Goal: Task Accomplishment & Management: Use online tool/utility

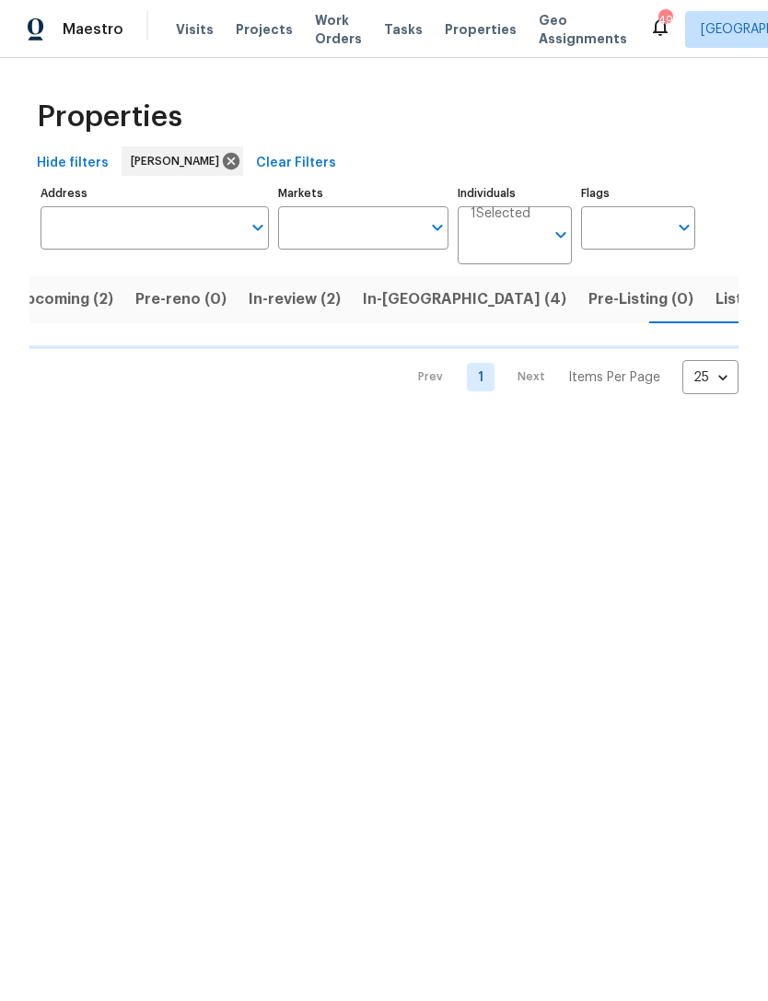
scroll to position [0, 27]
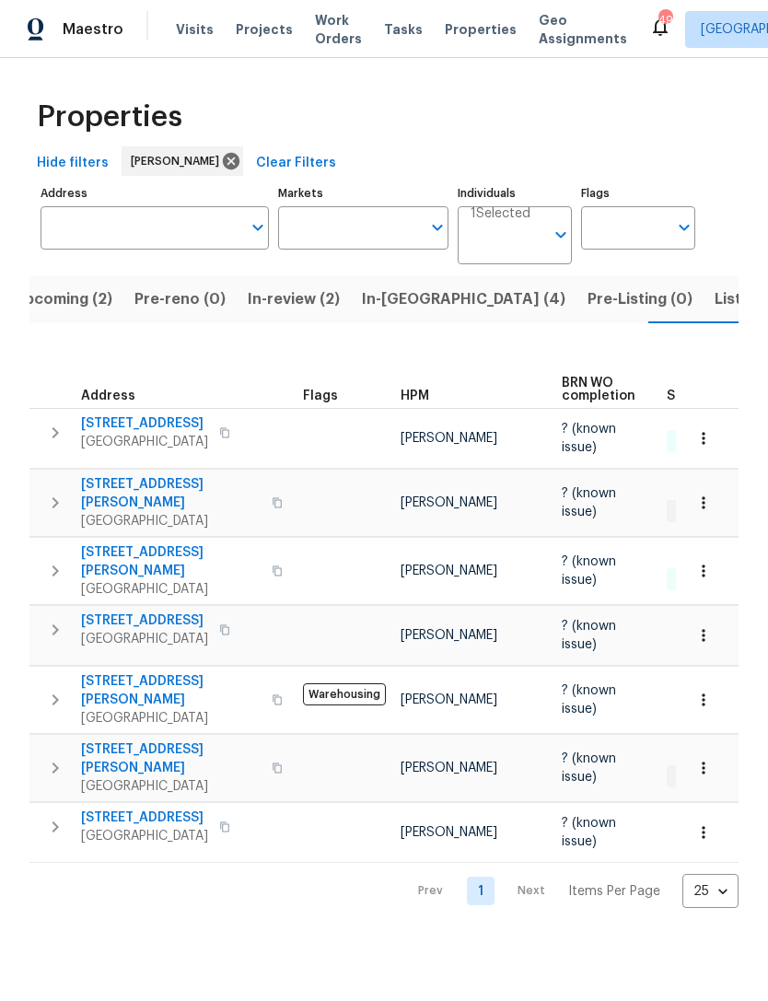
click at [715, 292] on span "Listed (9)" at bounding box center [750, 299] width 70 height 26
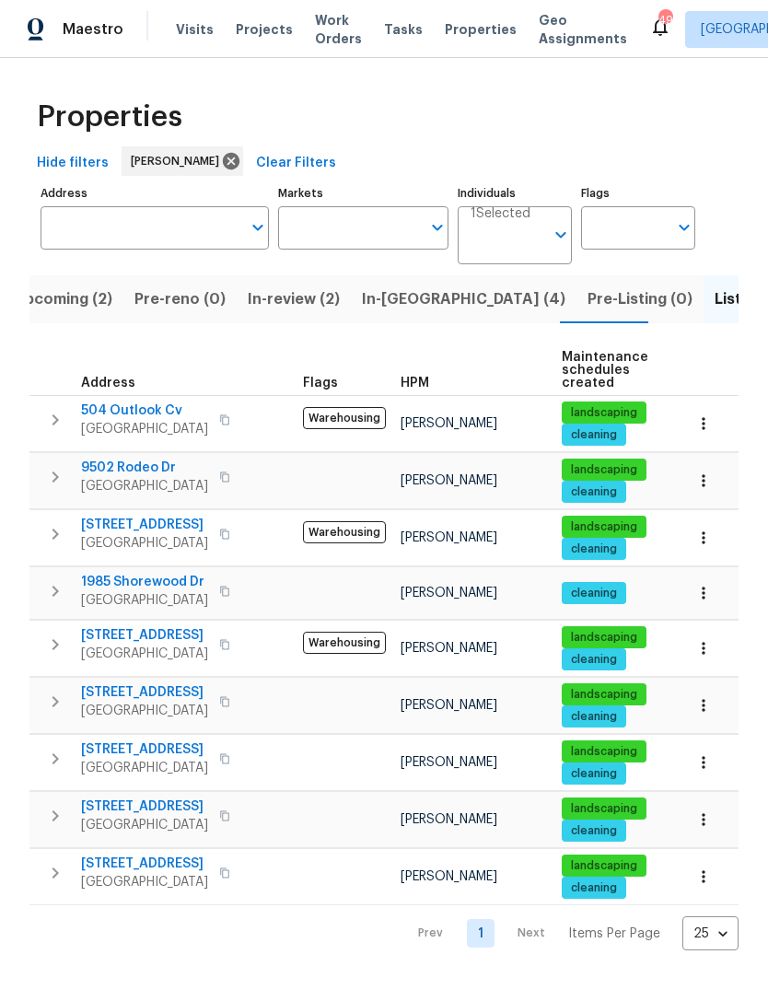
click at [391, 288] on span "In-[GEOGRAPHIC_DATA] (4)" at bounding box center [464, 299] width 204 height 26
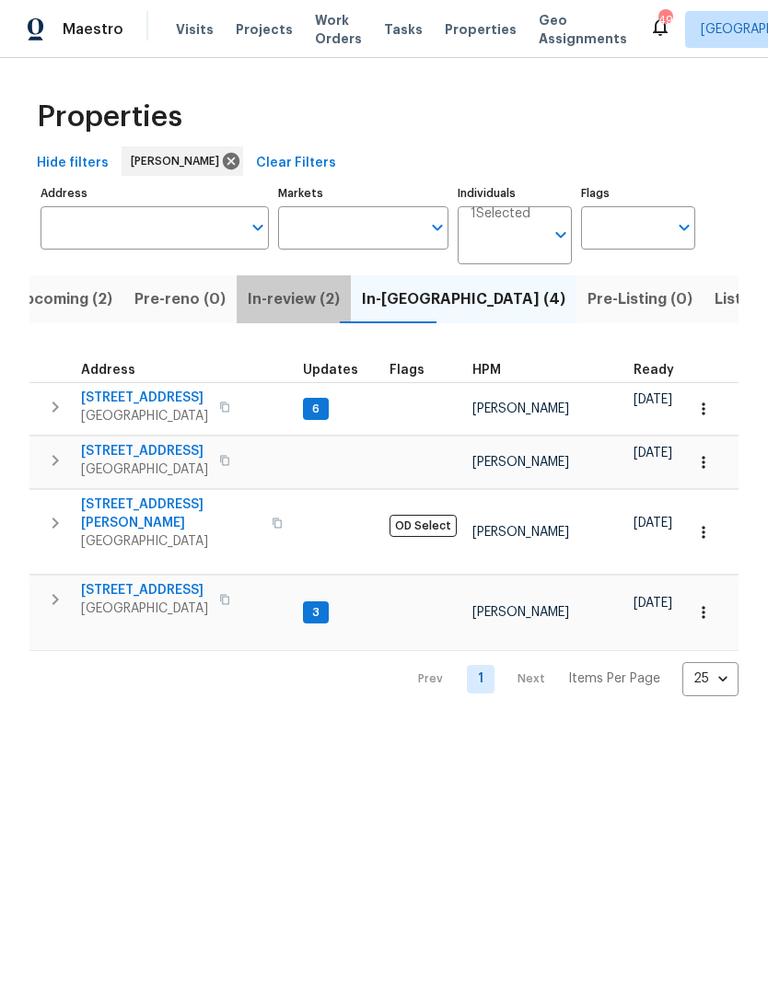
click at [289, 293] on span "In-review (2)" at bounding box center [294, 299] width 92 height 26
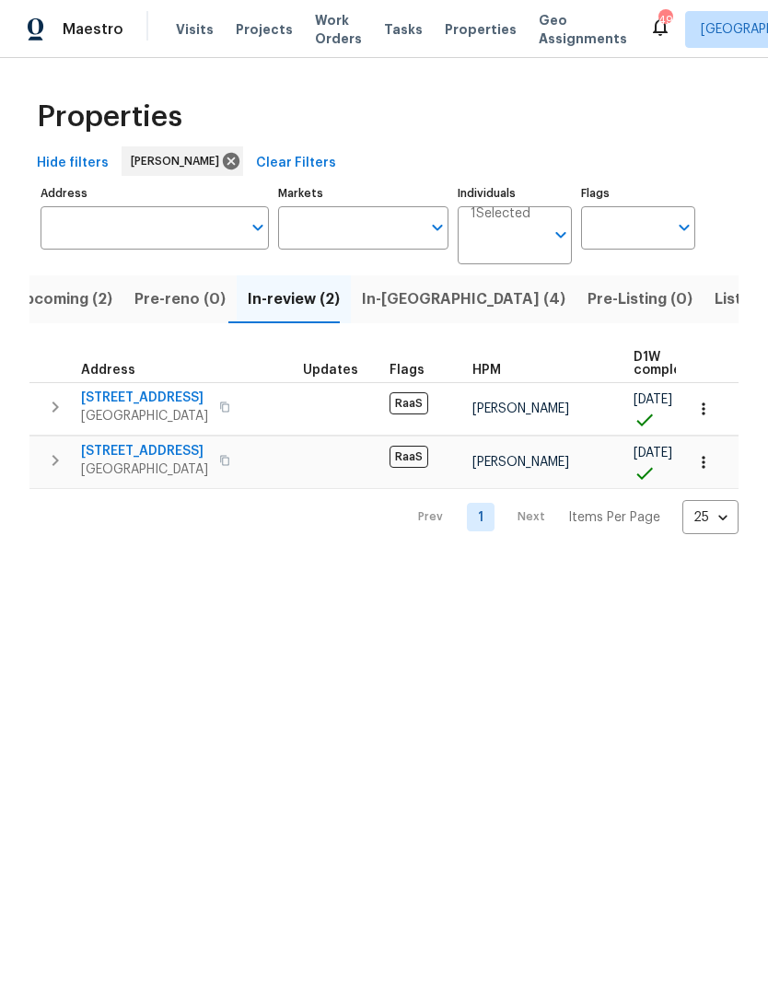
click at [91, 300] on span "Upcoming (2)" at bounding box center [63, 299] width 99 height 26
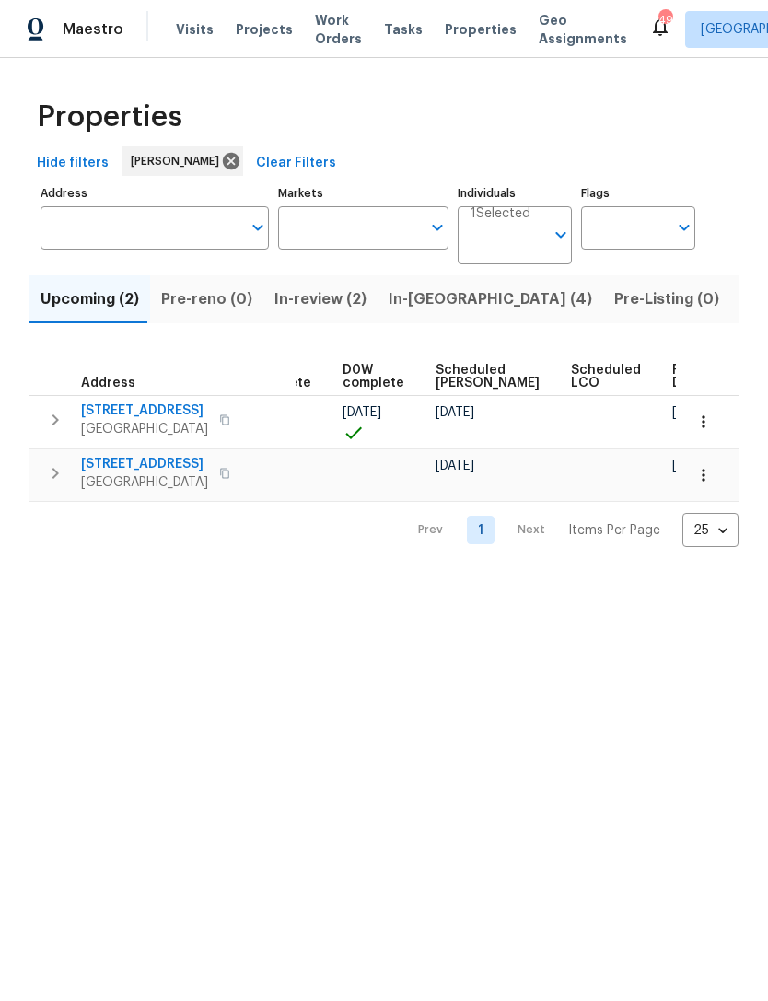
scroll to position [0, 462]
click at [742, 121] on div "Properties Hide filters Andrew Kempka Clear Filters Address Address Markets Mar…" at bounding box center [384, 317] width 768 height 519
click at [765, 216] on div "Properties Hide filters Andrew Kempka Clear Filters Address Address Markets Mar…" at bounding box center [384, 317] width 768 height 519
click at [94, 228] on input "Address" at bounding box center [141, 227] width 201 height 43
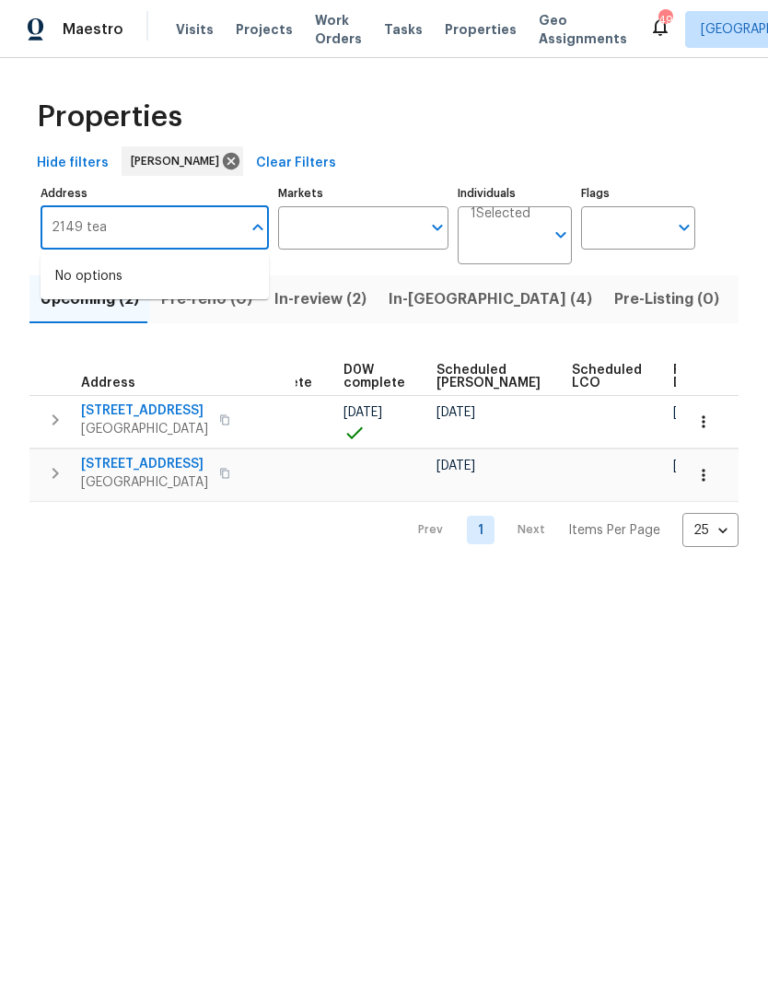
type input "2149 teal"
click at [98, 266] on li "2149 Teal Ct Lewisville TX 75077" at bounding box center [155, 277] width 228 height 30
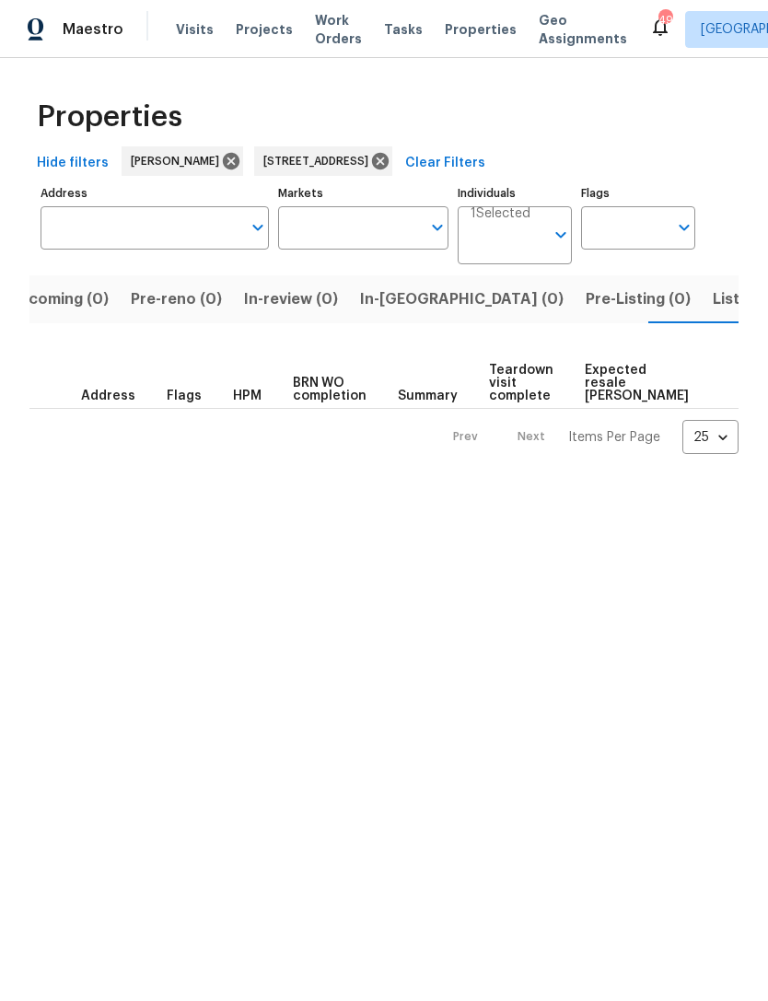
scroll to position [0, 34]
click at [711, 306] on span "Listed (0)" at bounding box center [746, 299] width 71 height 26
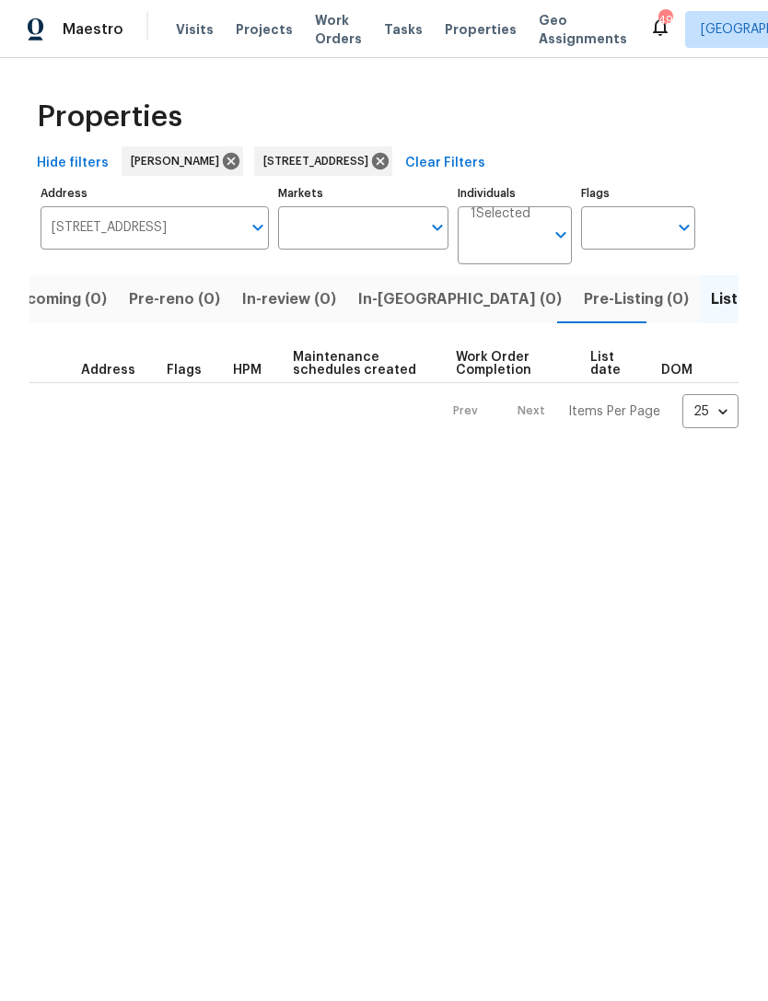
click at [584, 298] on span "Pre-Listing (0)" at bounding box center [636, 299] width 105 height 26
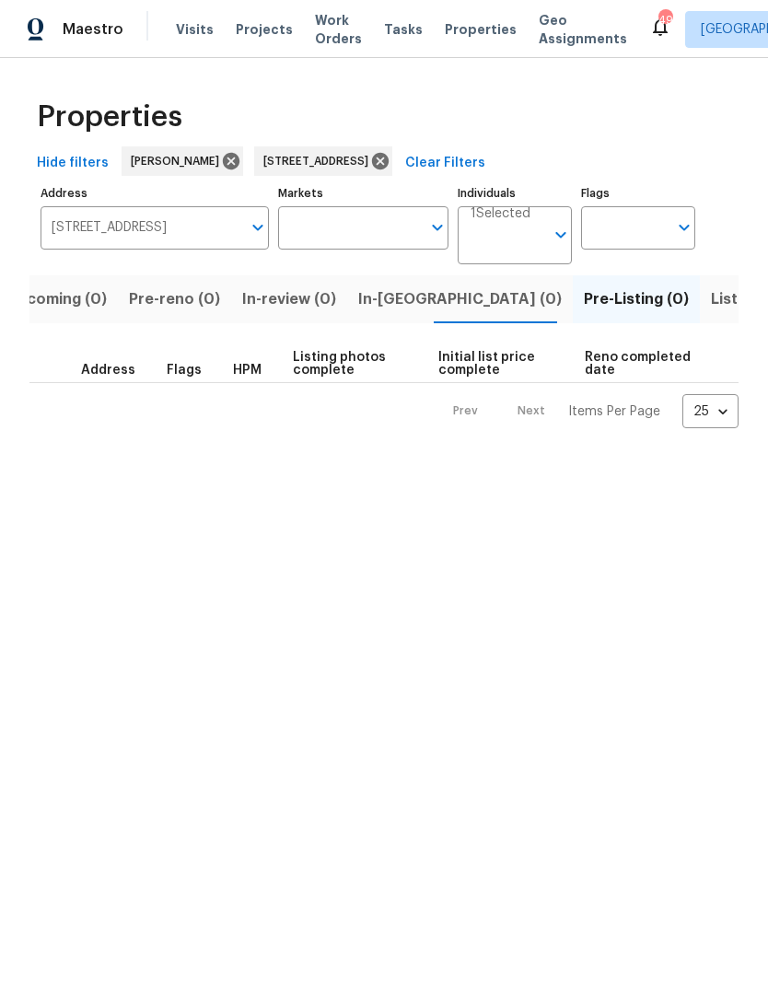
click at [390, 298] on span "In-reno (0)" at bounding box center [460, 299] width 204 height 26
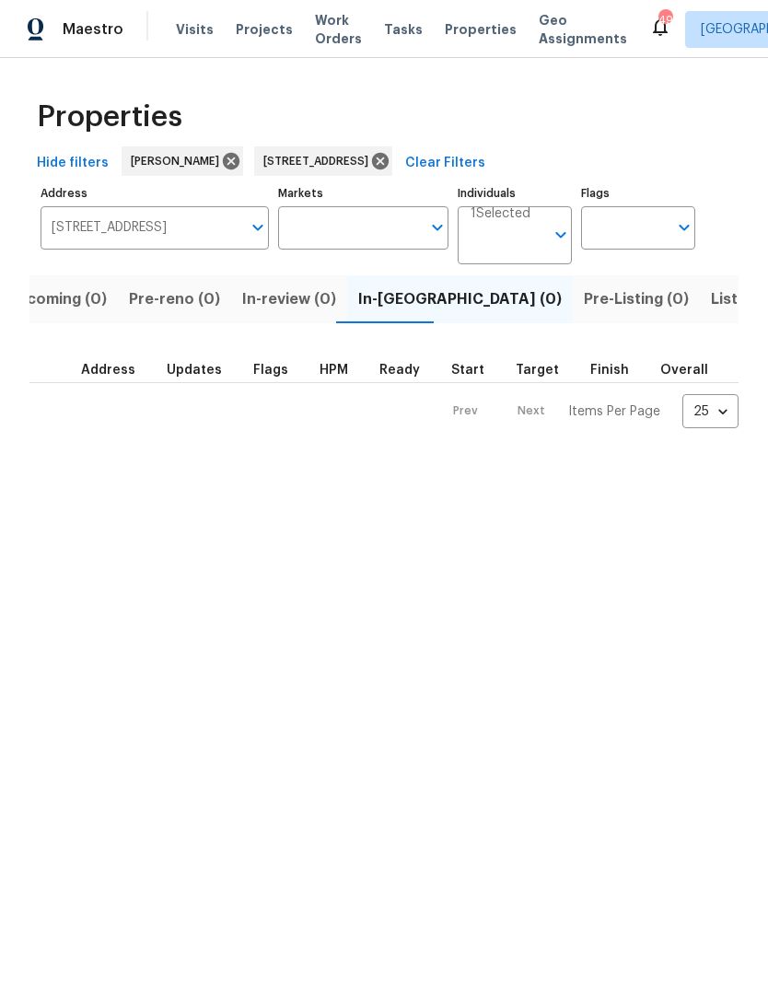
click at [278, 304] on span "In-review (0)" at bounding box center [289, 299] width 94 height 26
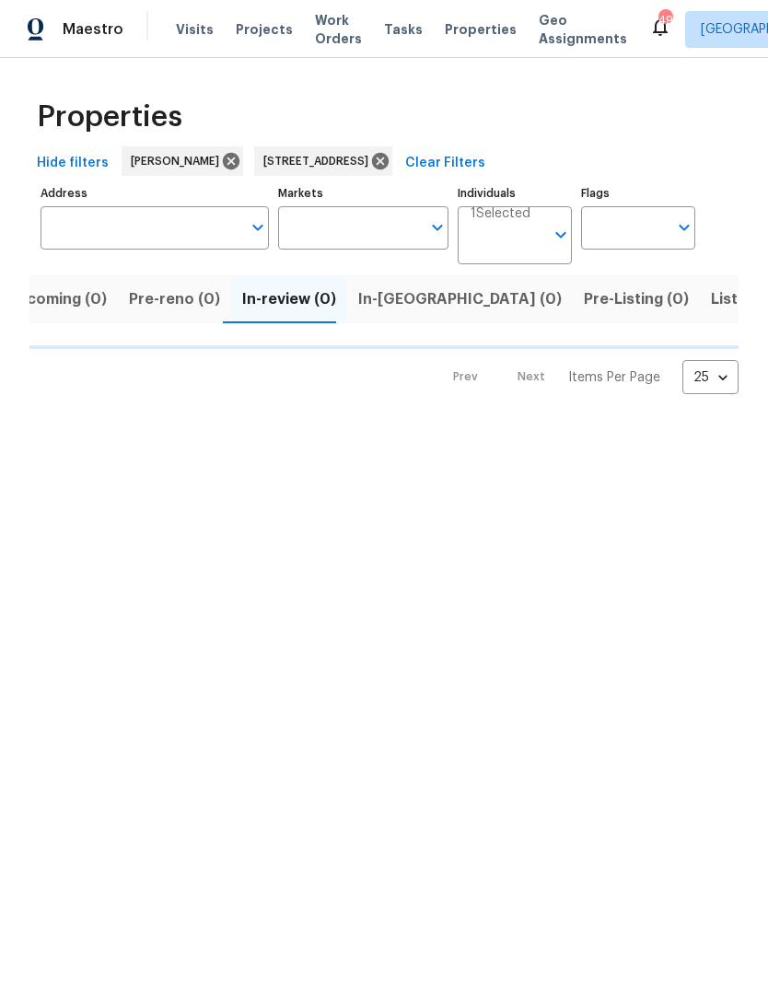
type input "2149 Teal Ct Lewisville TX 75077"
click at [173, 311] on span "Pre-reno (0)" at bounding box center [174, 299] width 91 height 26
type input "2149 Teal Ct Lewisville TX 75077"
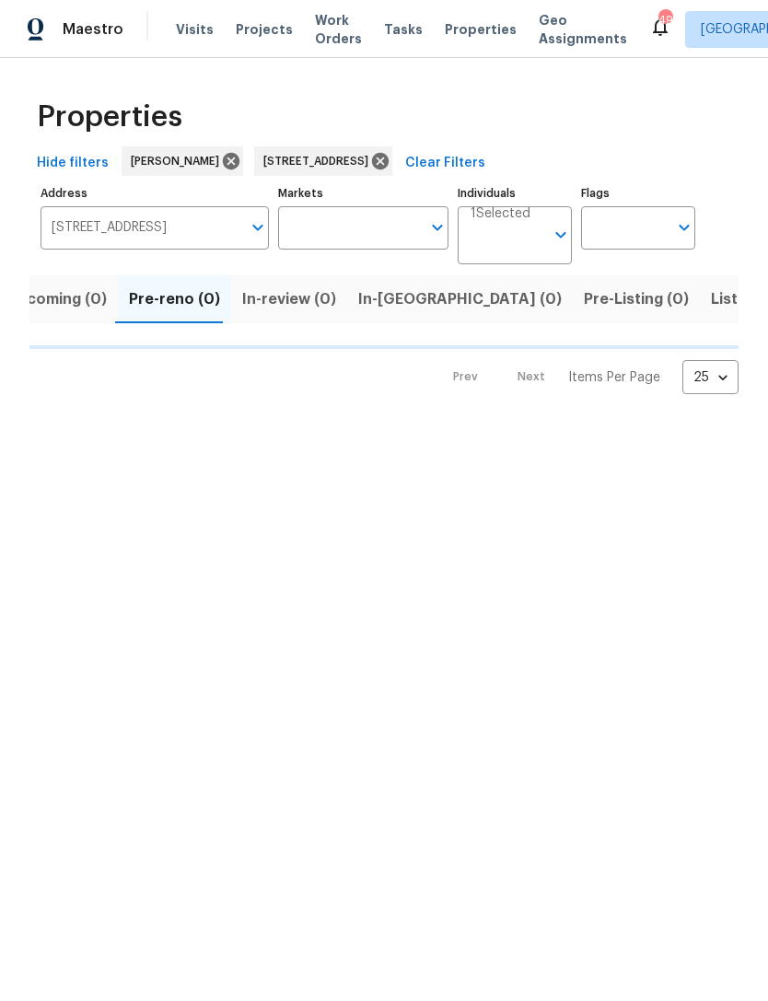
click at [169, 297] on span "Pre-reno (0)" at bounding box center [174, 299] width 91 height 26
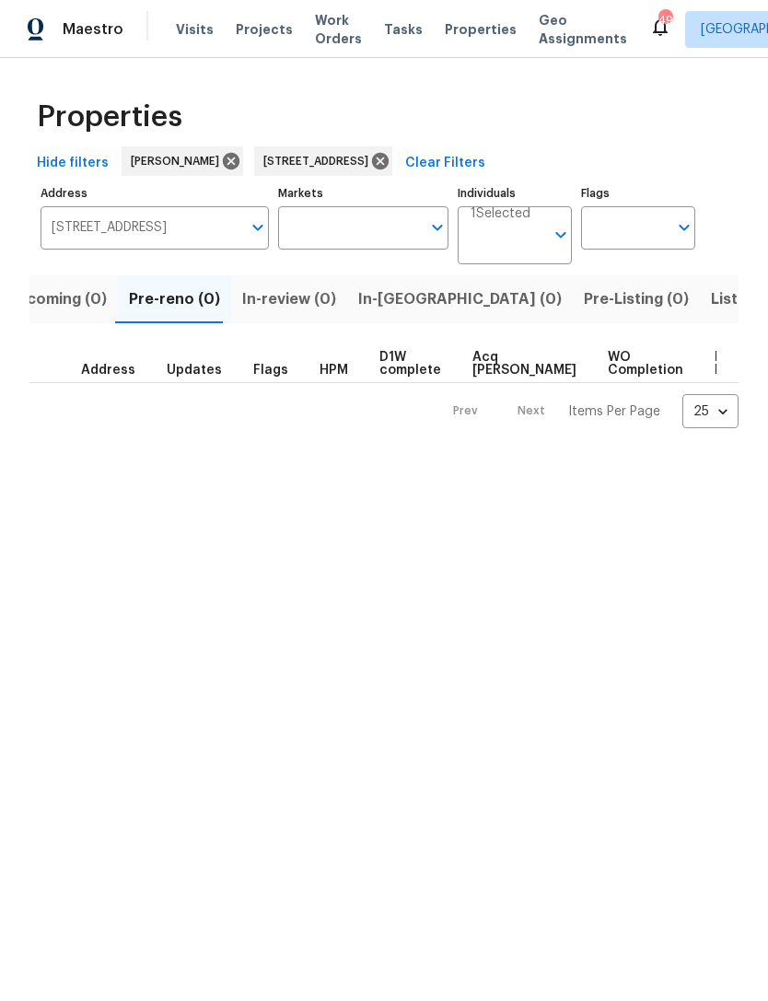
click at [39, 298] on span "Upcoming (0)" at bounding box center [56, 299] width 100 height 26
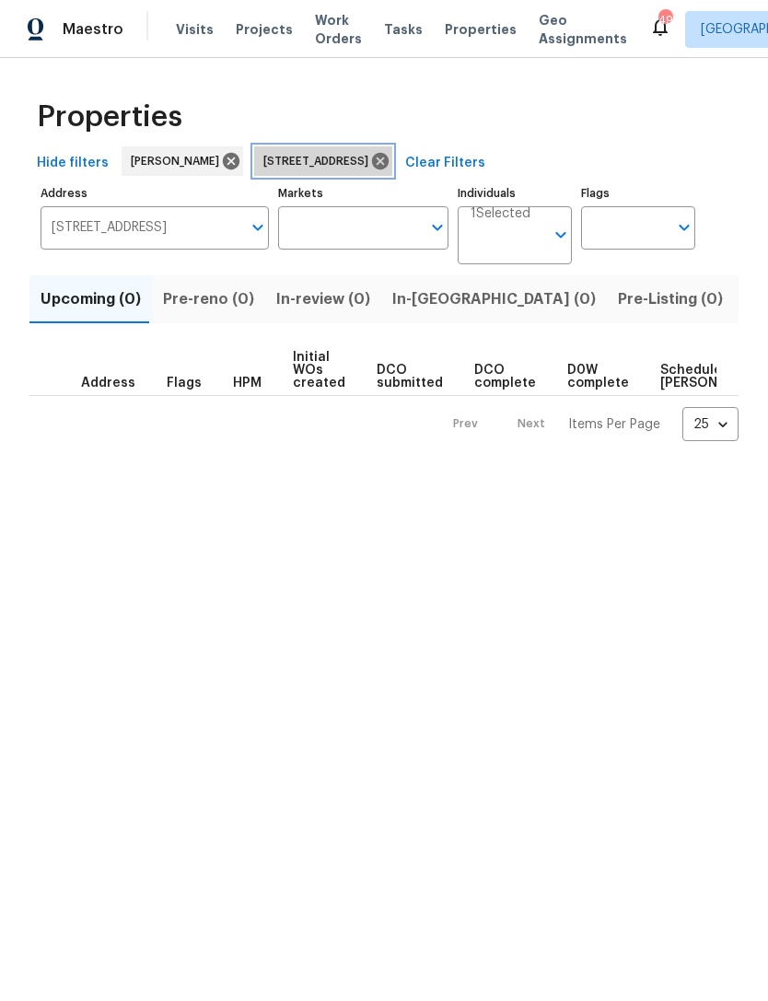
click at [391, 165] on icon at bounding box center [380, 161] width 20 height 20
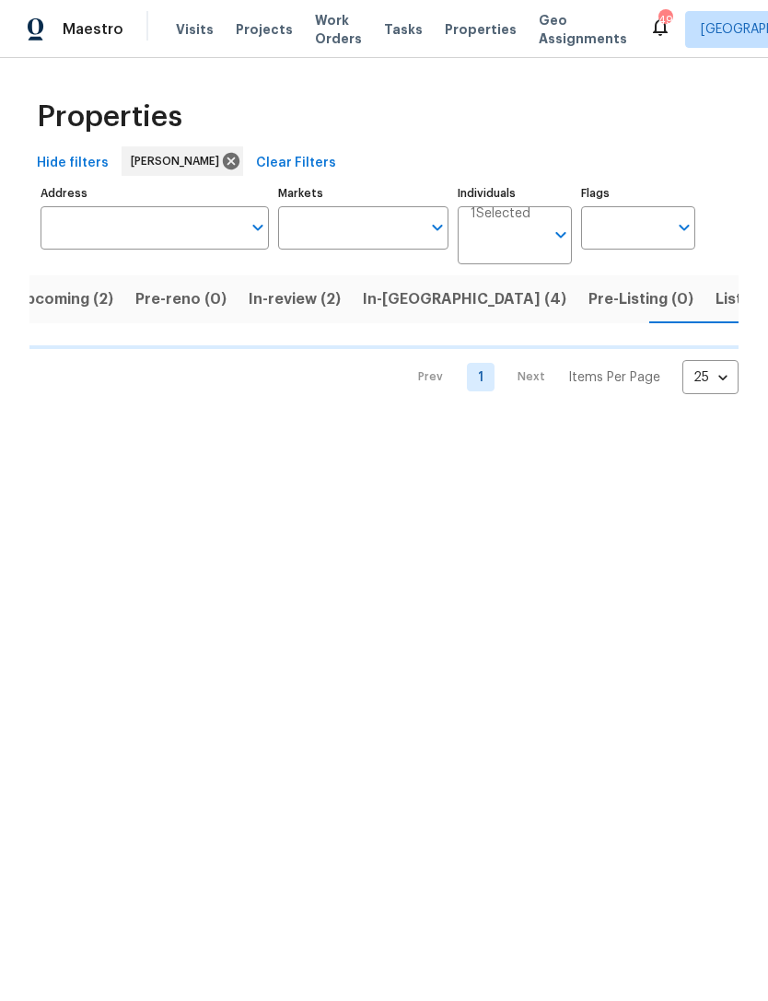
scroll to position [0, 27]
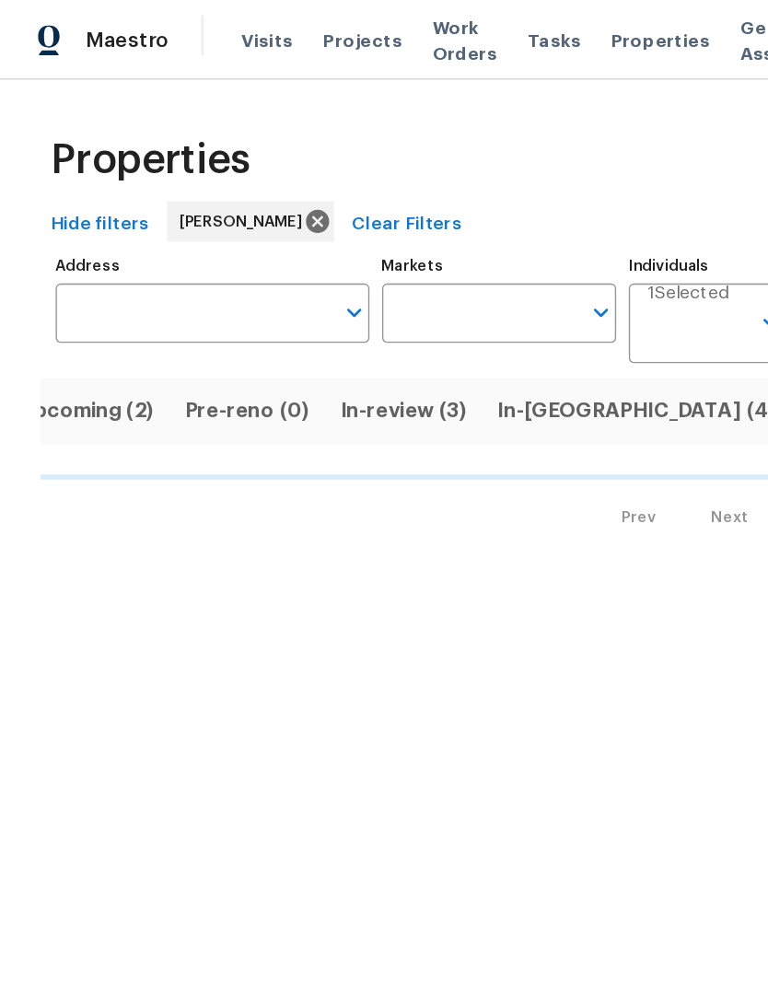
scroll to position [0, 28]
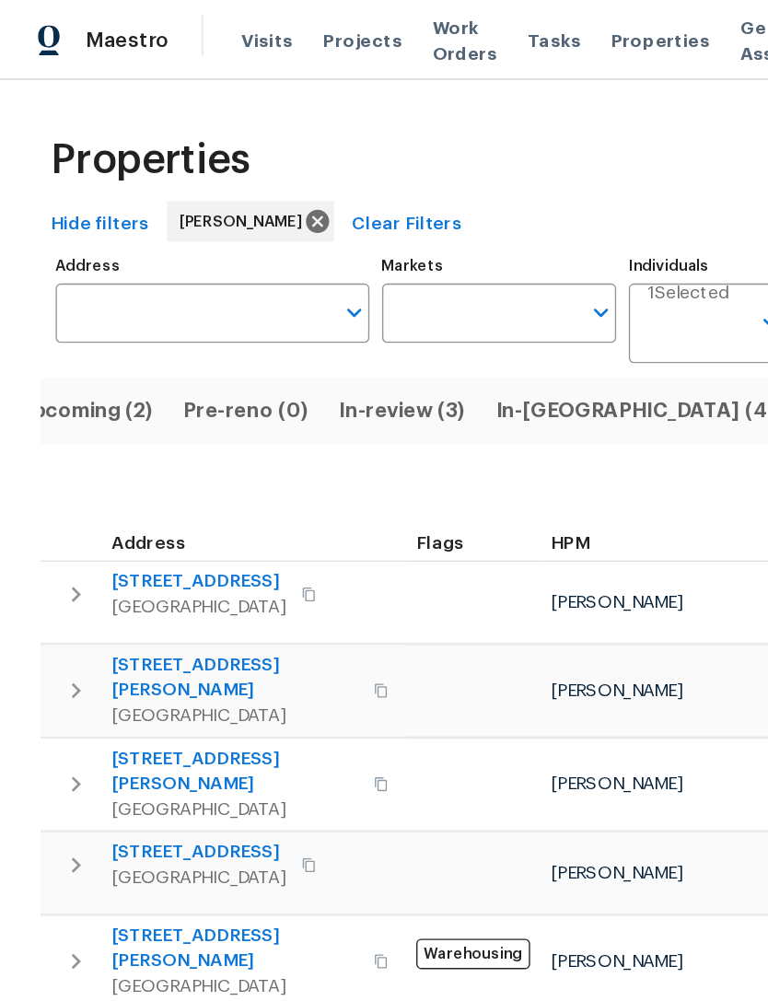
click at [311, 301] on span "In-review (3)" at bounding box center [293, 299] width 92 height 26
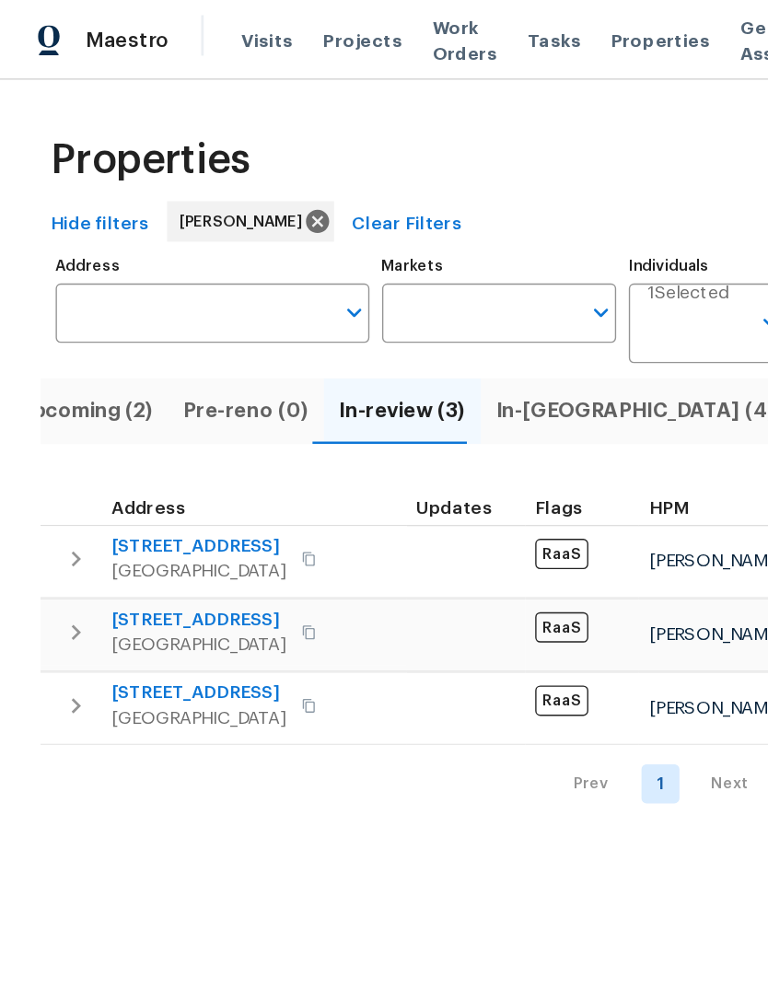
click at [108, 447] on span "[STREET_ADDRESS]" at bounding box center [144, 451] width 127 height 18
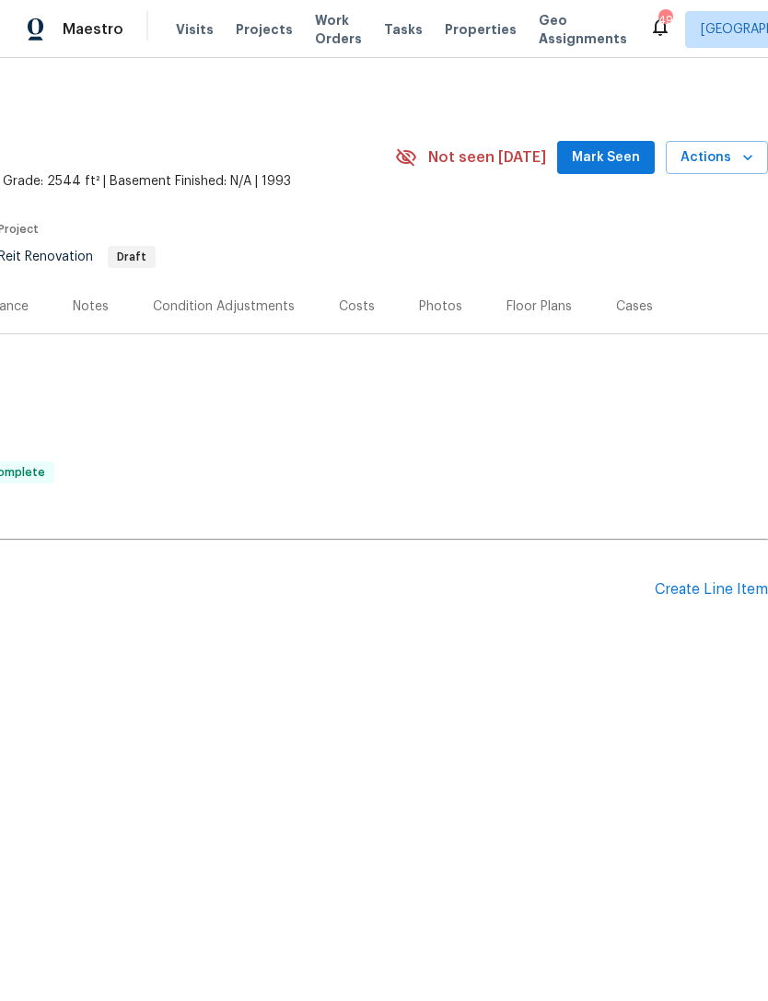
scroll to position [0, 273]
click at [708, 590] on div "Create Line Item" at bounding box center [711, 590] width 113 height 18
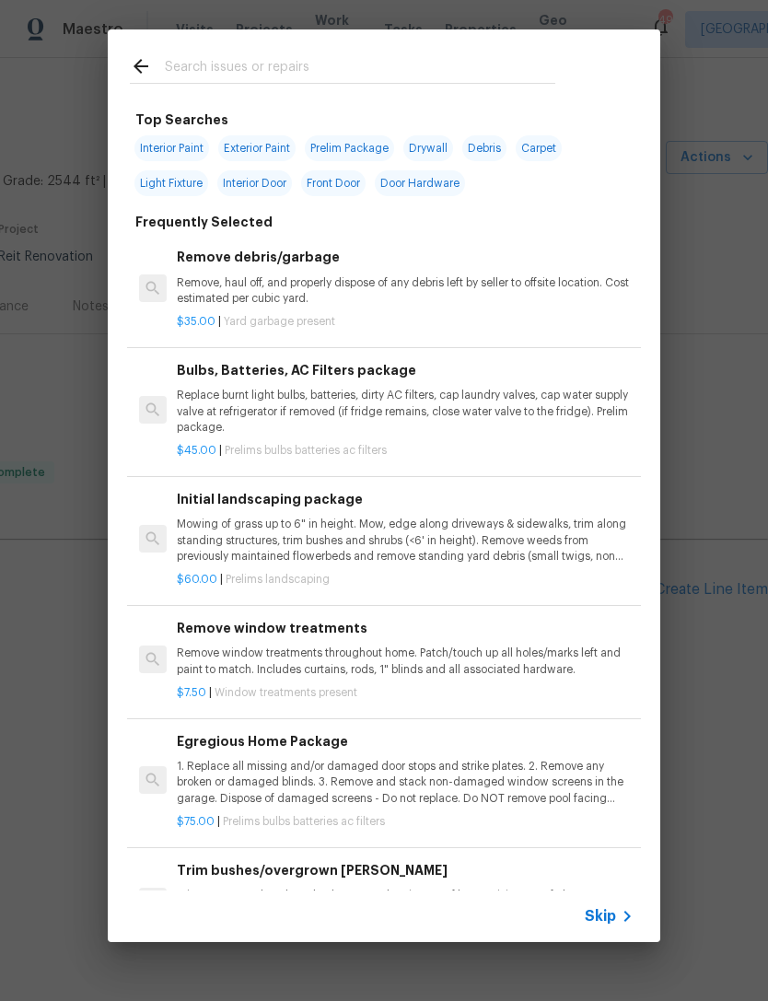
click at [207, 69] on input "text" at bounding box center [360, 69] width 391 height 28
type input "Pool"
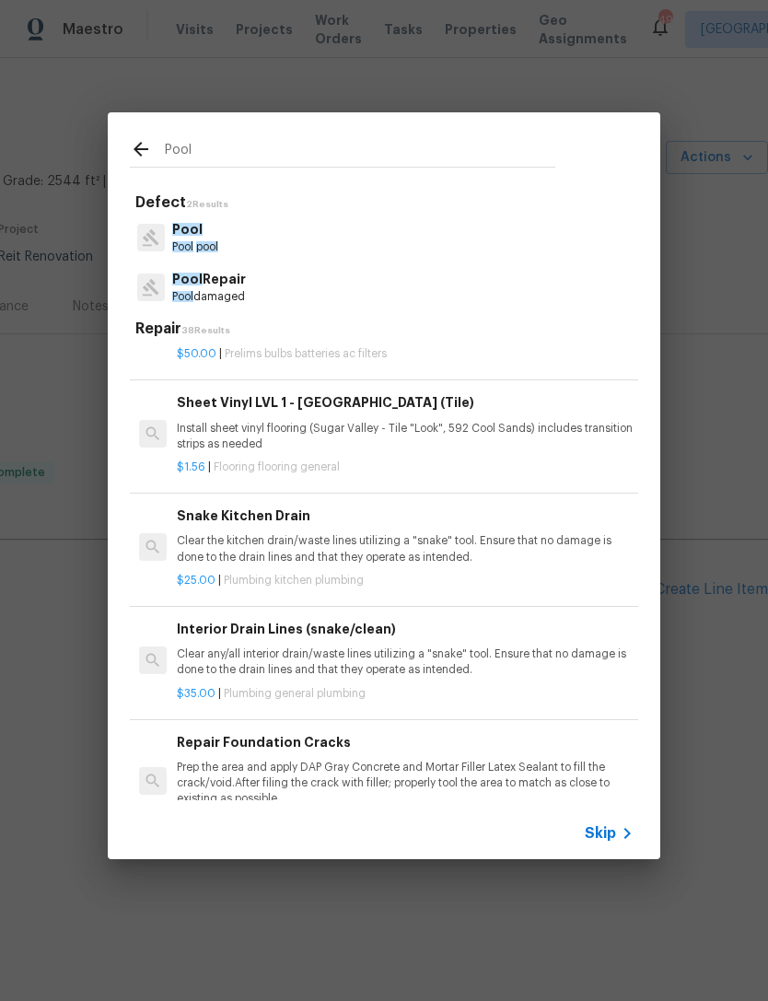
scroll to position [2466, 0]
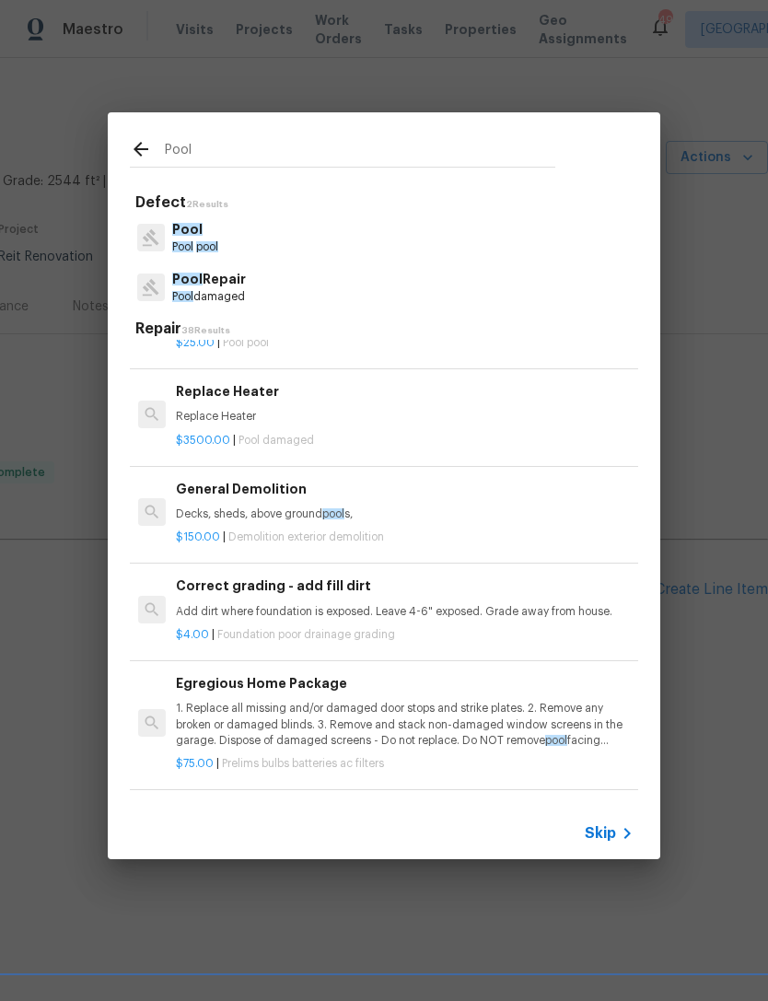
click at [202, 240] on p "Pool pool" at bounding box center [195, 248] width 46 height 16
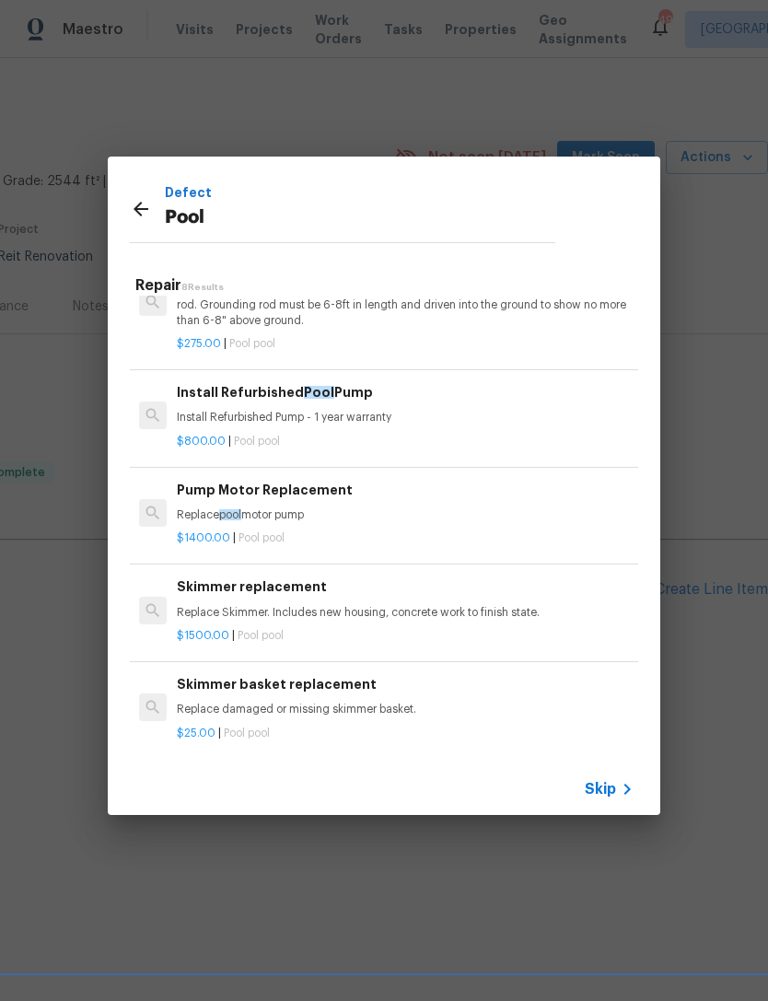
scroll to position [347, 0]
click at [125, 206] on div "Defect Pool" at bounding box center [343, 209] width 470 height 104
click at [132, 201] on icon at bounding box center [141, 209] width 22 height 22
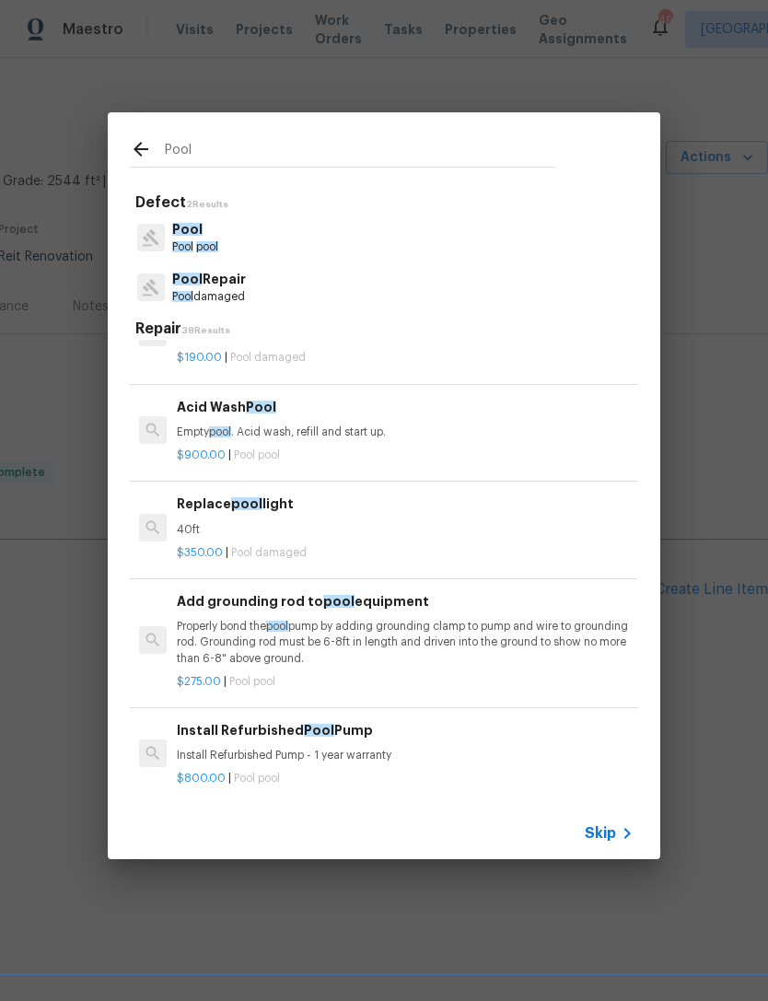
click at [204, 286] on p "Pool Repair" at bounding box center [209, 279] width 74 height 19
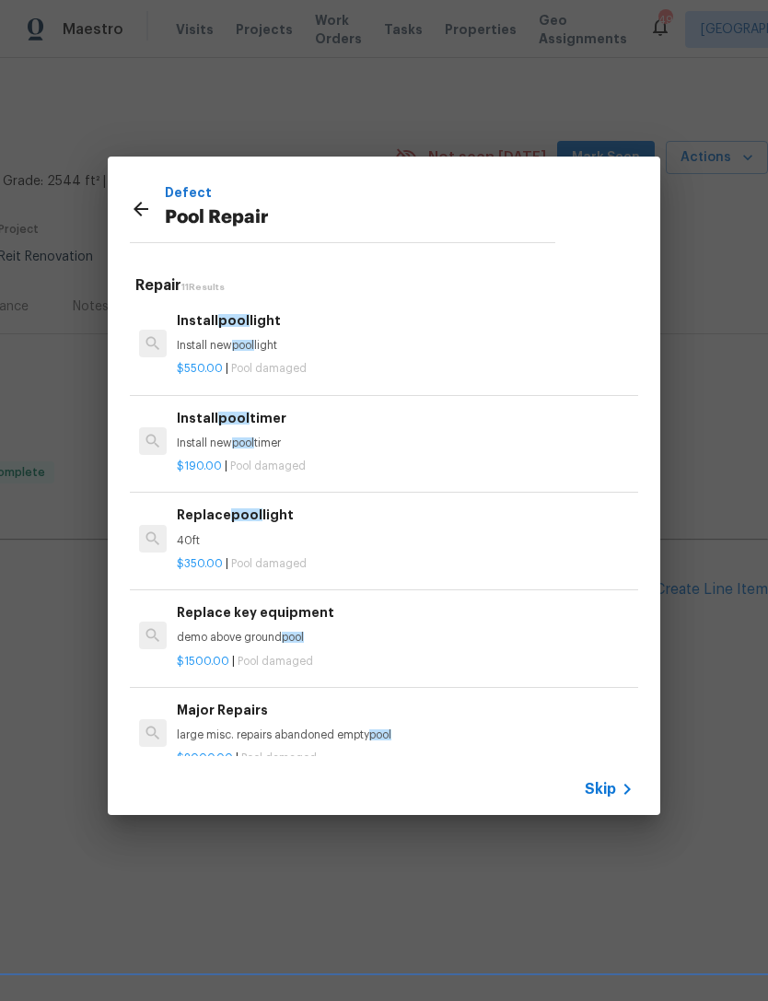
scroll to position [0, 0]
click at [217, 429] on div "Install pool timer Install new pool timer" at bounding box center [405, 430] width 457 height 44
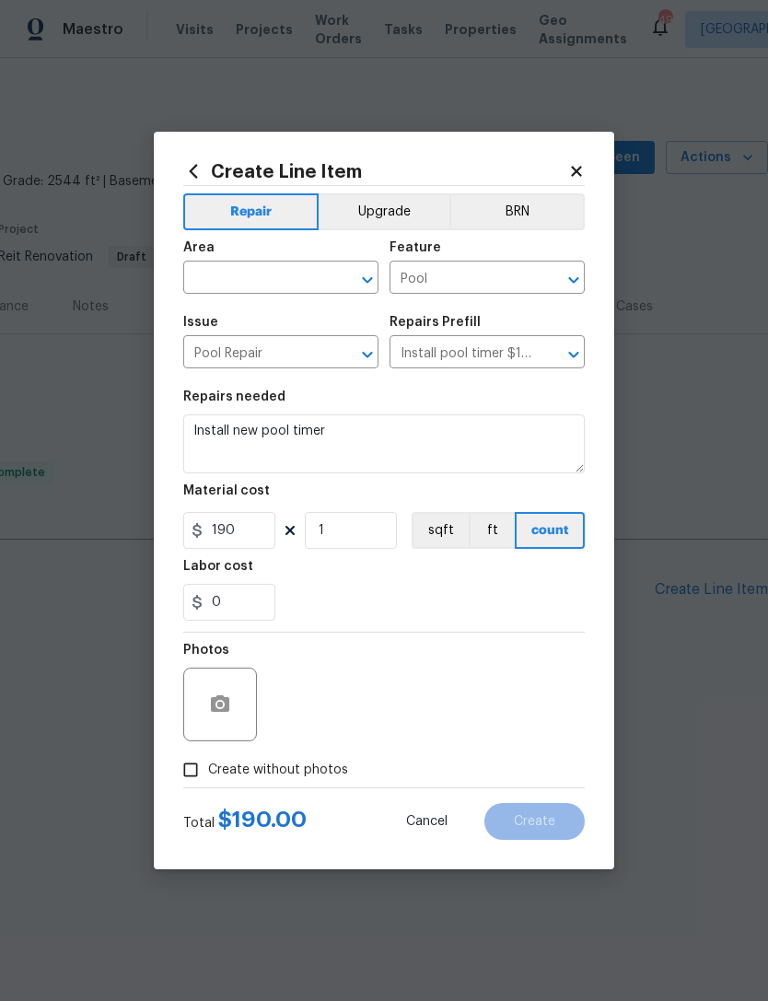
click at [228, 271] on input "text" at bounding box center [255, 279] width 144 height 29
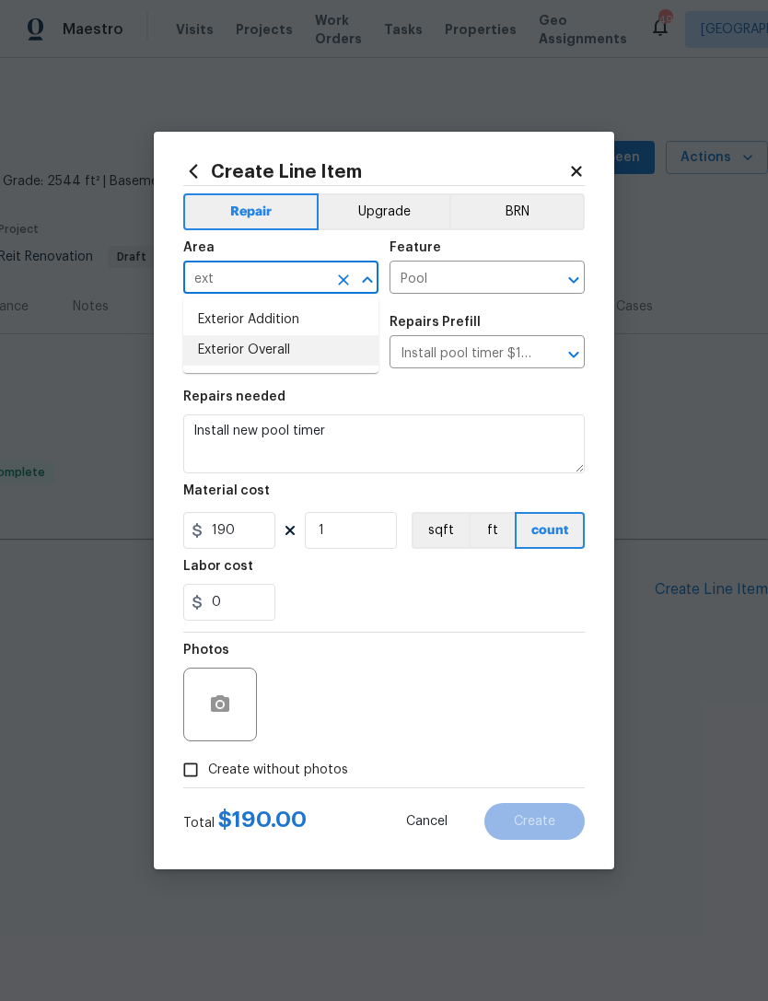
click at [239, 359] on li "Exterior Overall" at bounding box center [280, 350] width 195 height 30
type input "Exterior Overall"
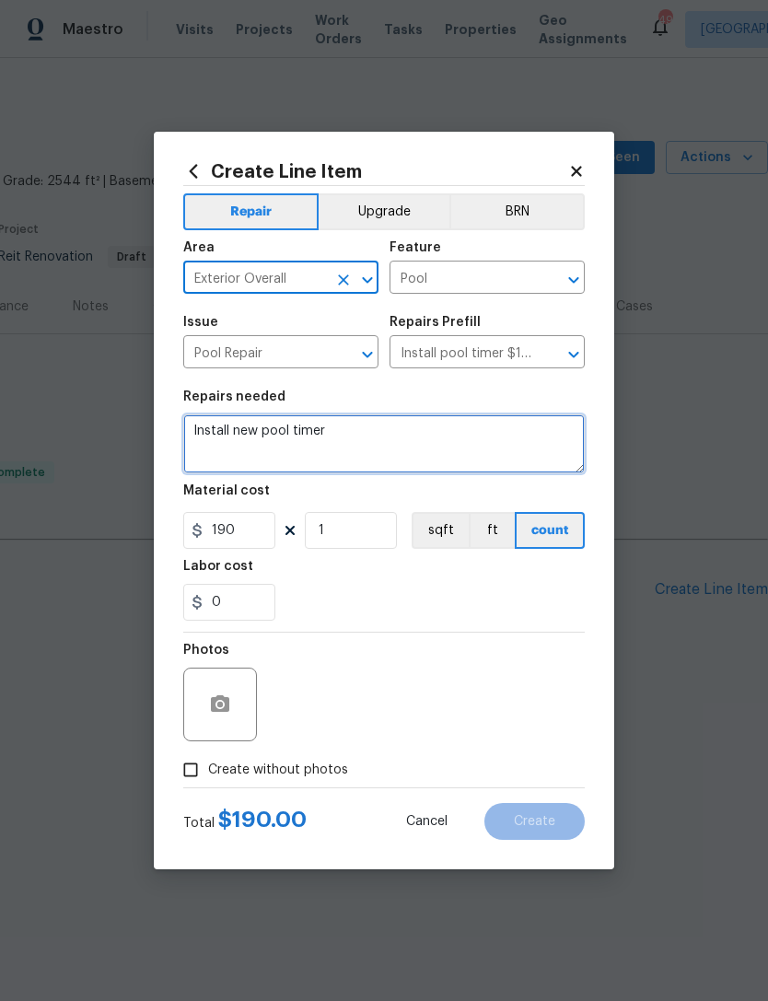
click at [325, 431] on textarea "Install new pool timer" at bounding box center [384, 444] width 402 height 59
click at [324, 431] on textarea "Install new pool timer" at bounding box center [384, 444] width 402 height 59
click at [310, 427] on textarea "Install new pool timer" at bounding box center [384, 444] width 402 height 59
type textarea "Install new pool auto fill and hose"
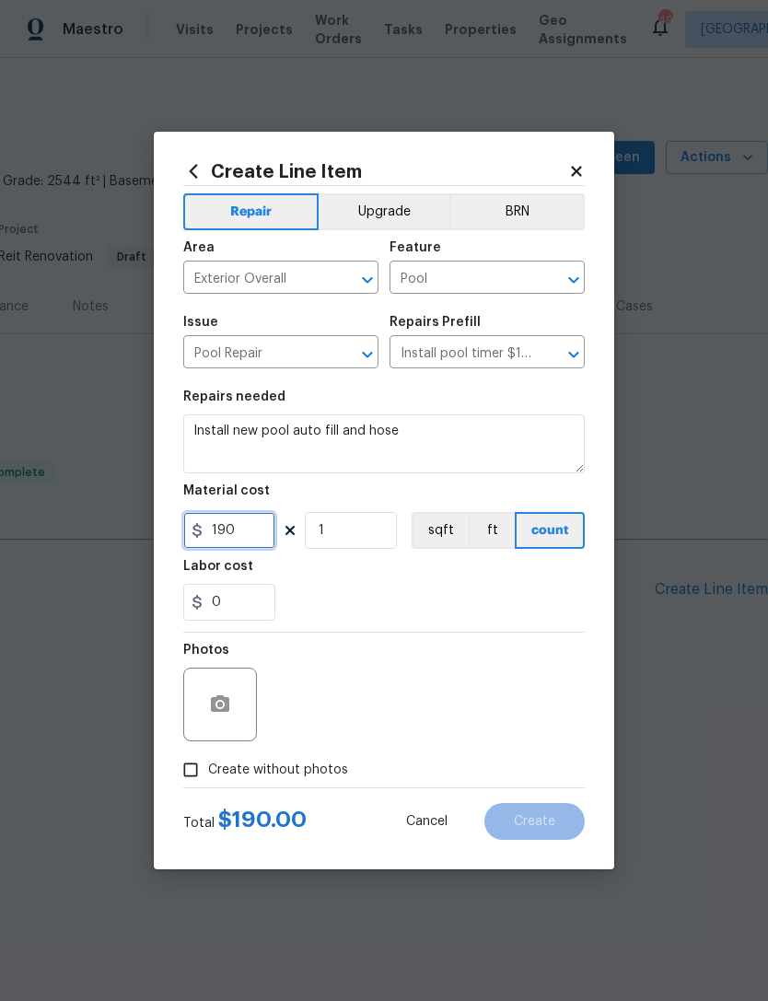
click at [232, 533] on input "190" at bounding box center [229, 530] width 92 height 37
type input "150"
click at [562, 621] on div "0" at bounding box center [384, 602] width 402 height 37
click at [193, 765] on input "Create without photos" at bounding box center [190, 770] width 35 height 35
checkbox input "true"
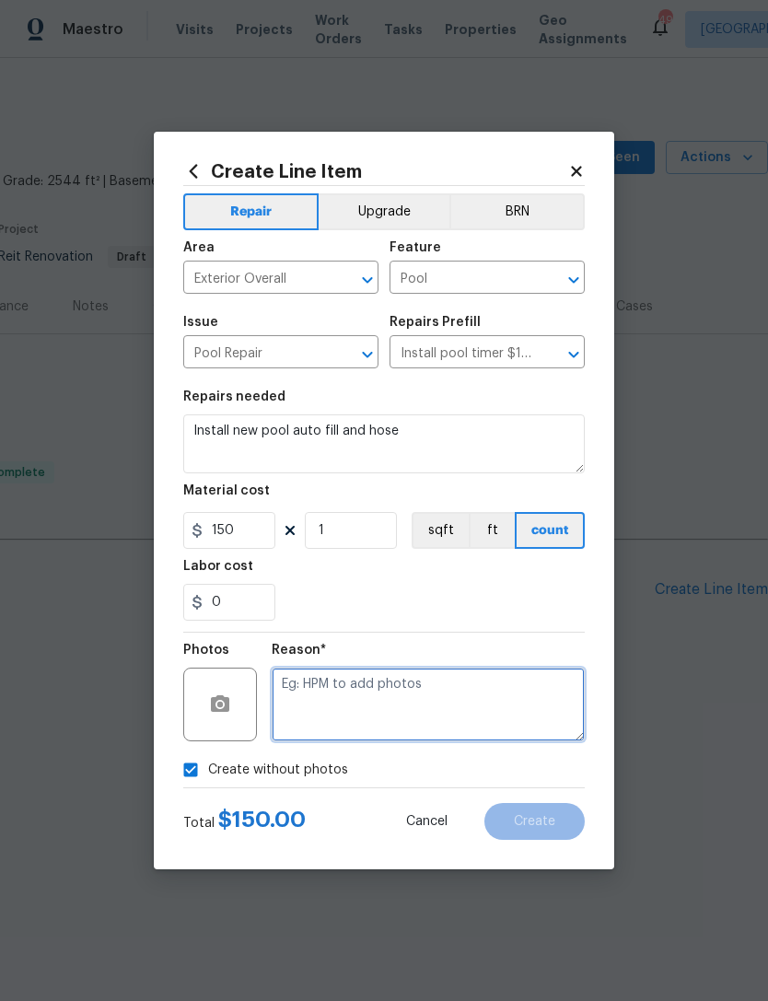
click at [526, 708] on textarea at bounding box center [428, 705] width 313 height 74
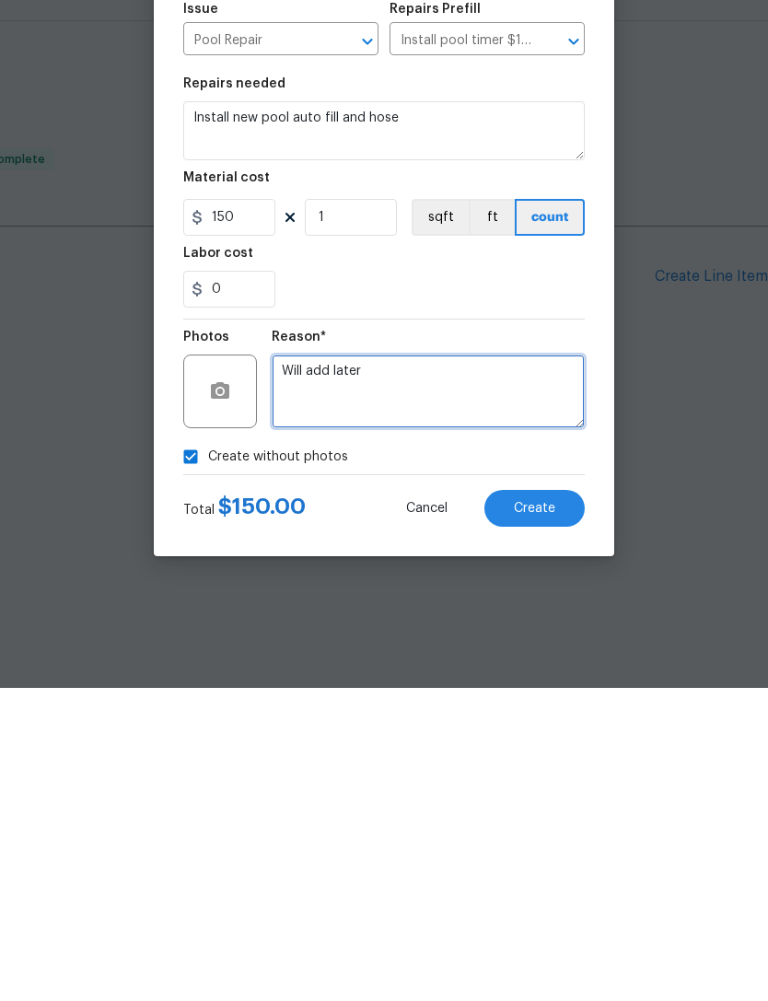
type textarea "Will add later"
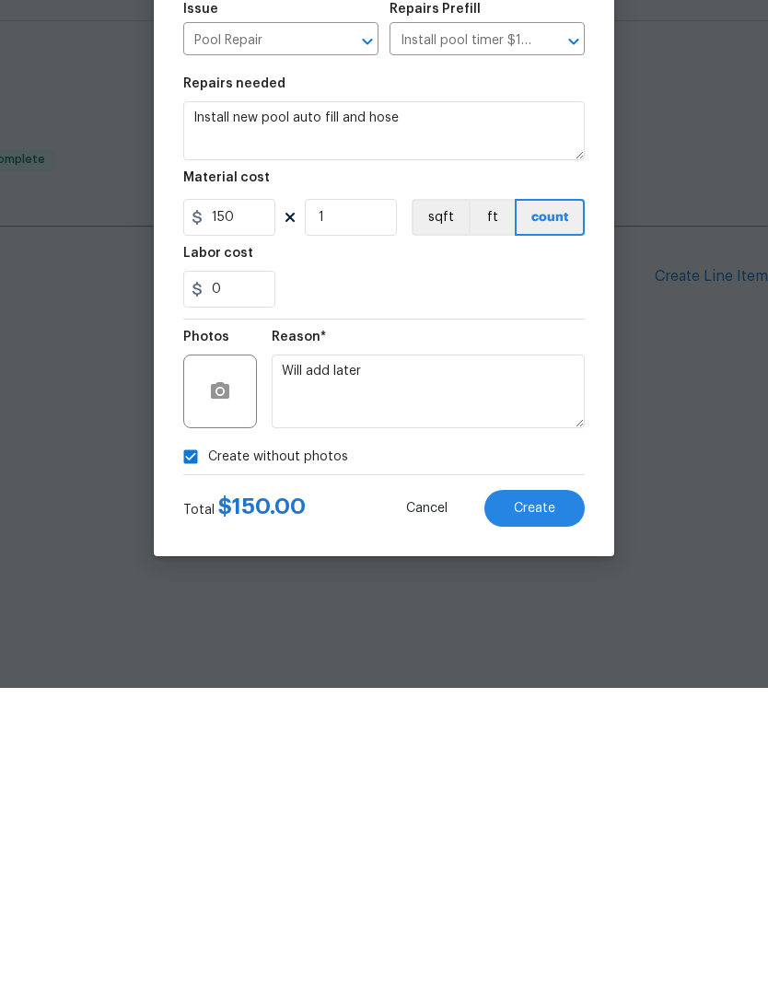
click at [563, 803] on button "Create" at bounding box center [535, 821] width 100 height 37
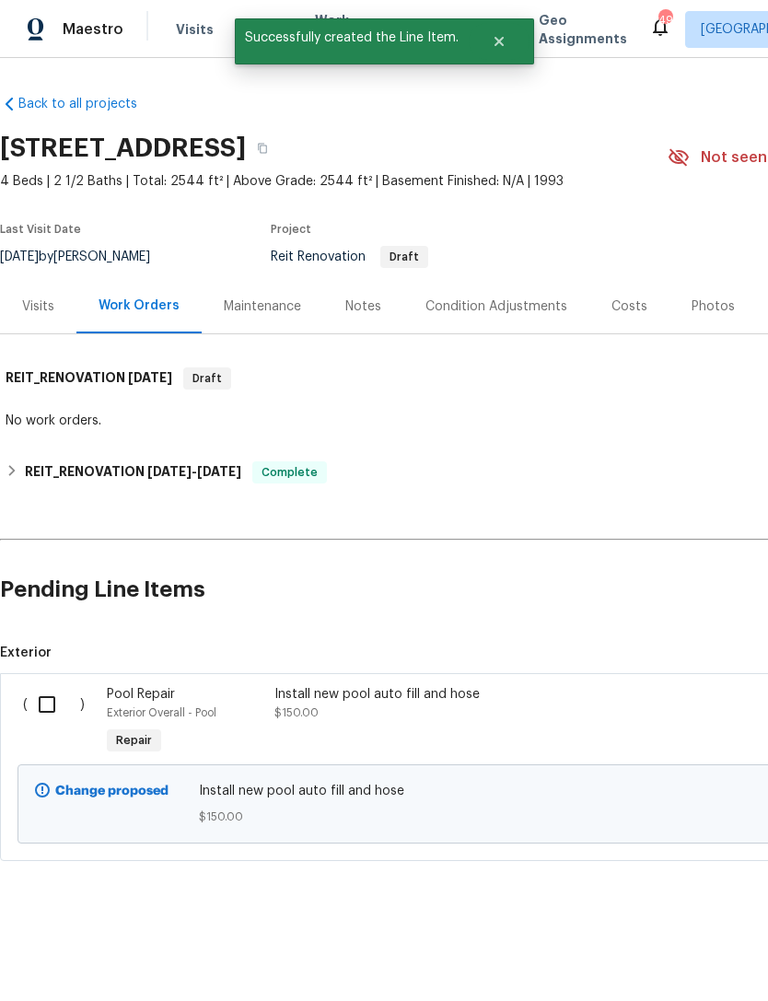
click at [52, 707] on input "checkbox" at bounding box center [54, 704] width 53 height 39
checkbox input "true"
click at [672, 952] on span "Create Work Order" at bounding box center [663, 955] width 123 height 23
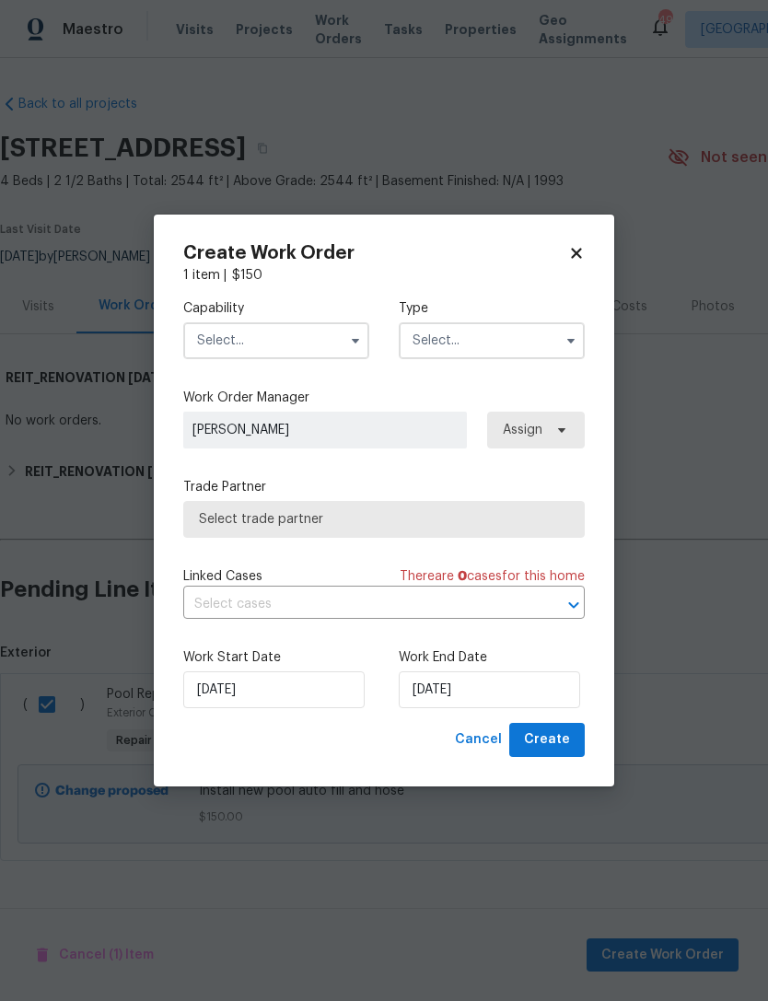
click at [230, 346] on input "text" at bounding box center [276, 340] width 186 height 37
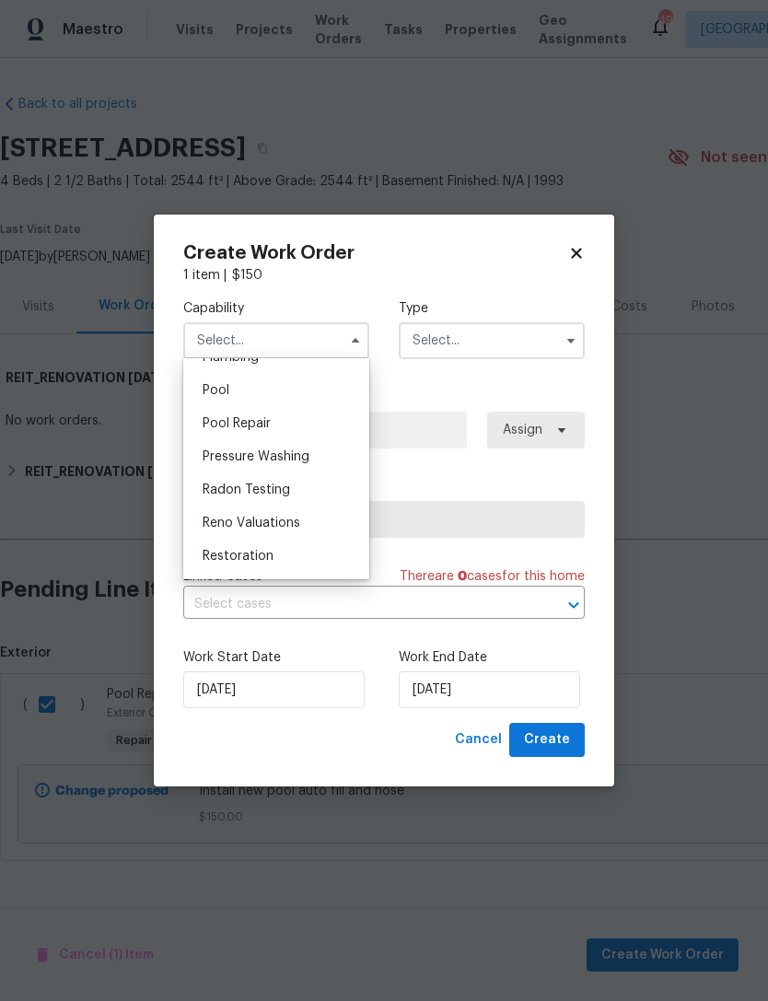
scroll to position [1660, 0]
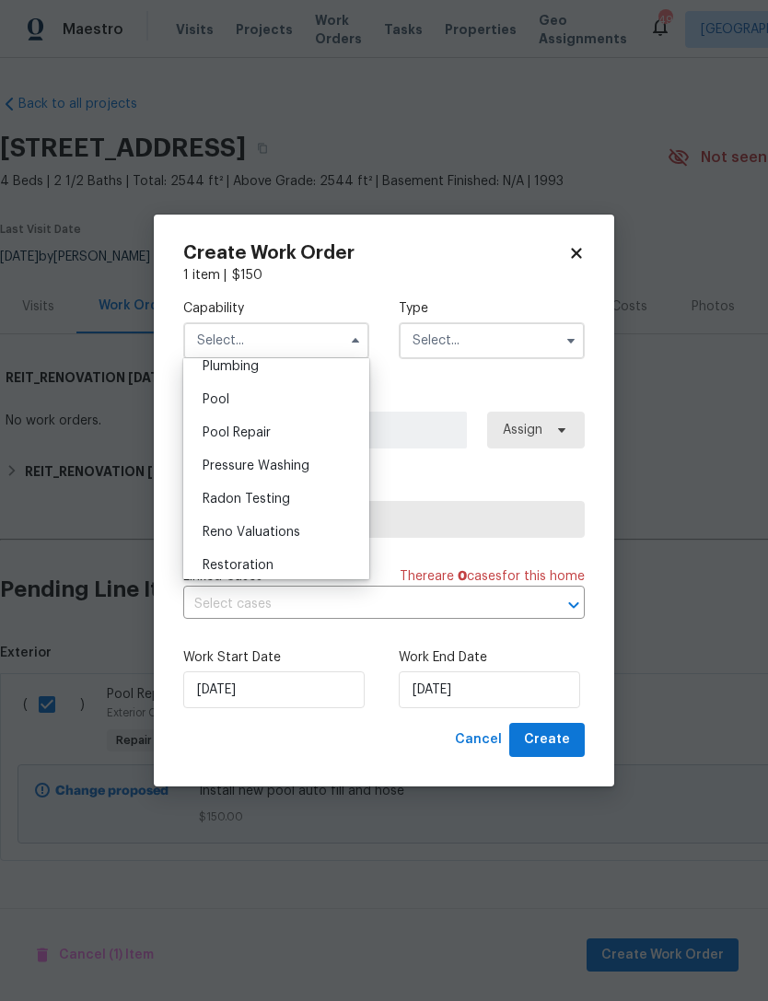
click at [236, 442] on div "Pool Repair" at bounding box center [276, 432] width 177 height 33
type input "Pool Repair"
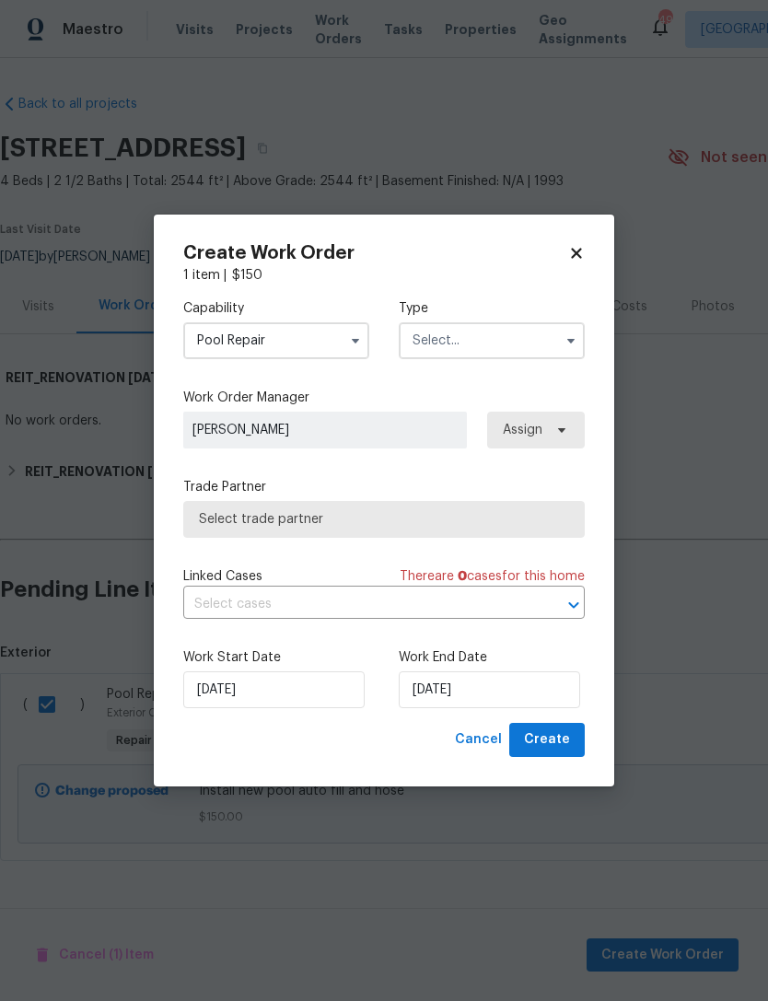
click at [534, 332] on input "text" at bounding box center [492, 340] width 186 height 37
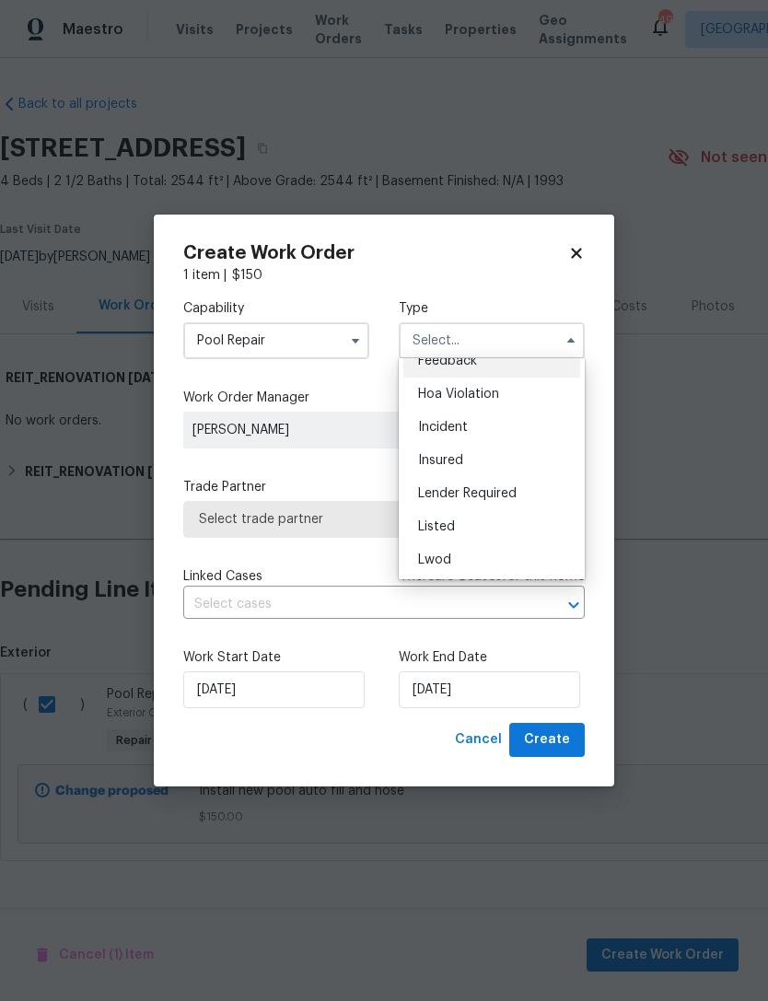
scroll to position [136, 0]
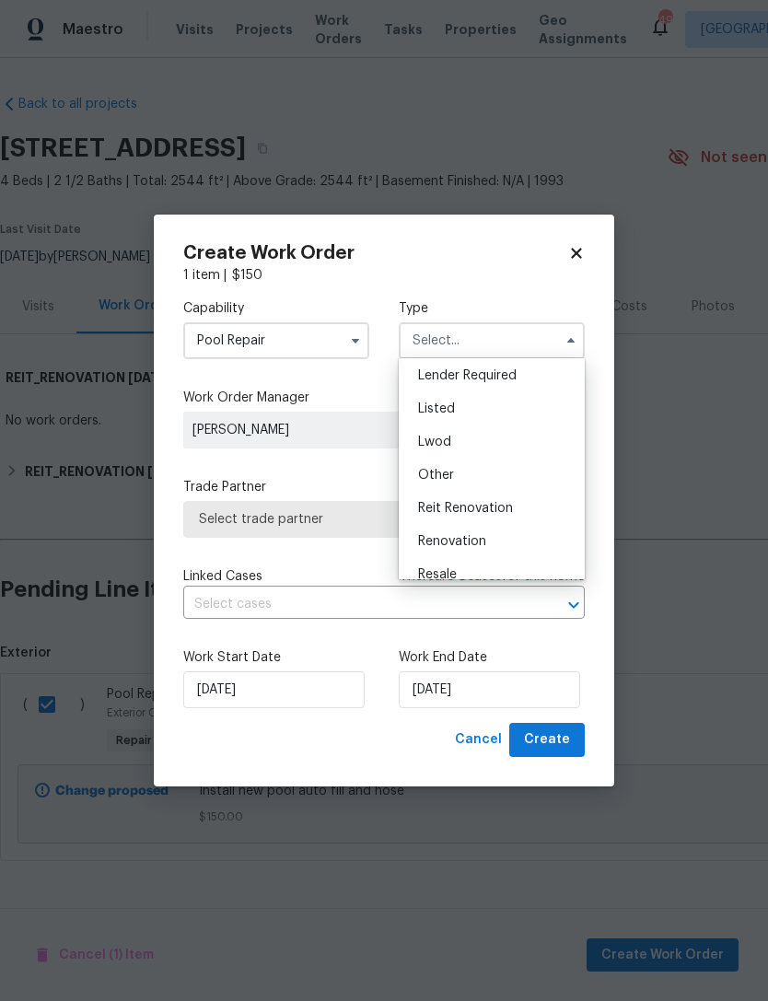
click at [505, 507] on span "Reit Renovation" at bounding box center [465, 508] width 95 height 13
type input "Reit Renovation"
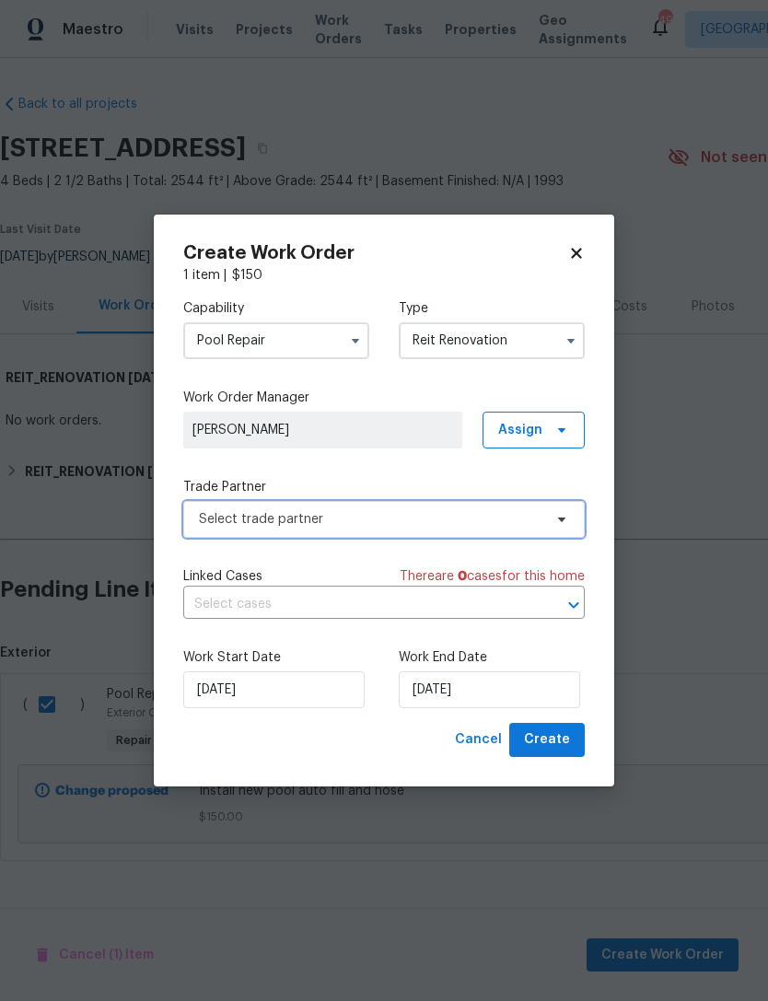
click at [241, 522] on span "Select trade partner" at bounding box center [371, 519] width 344 height 18
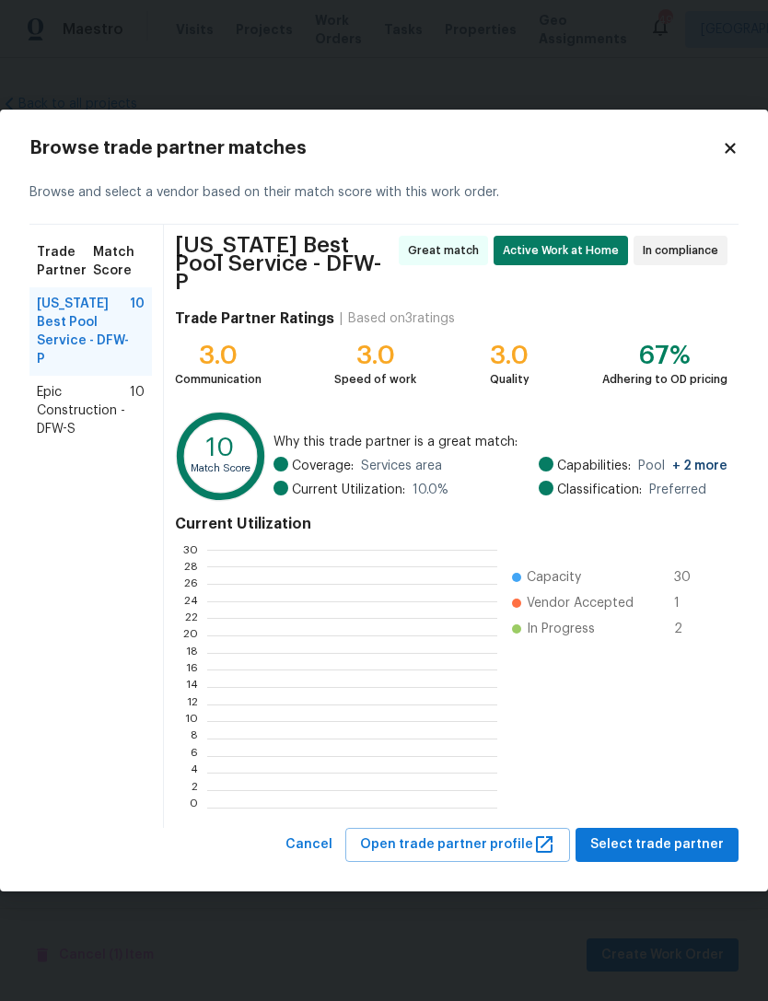
scroll to position [2, 2]
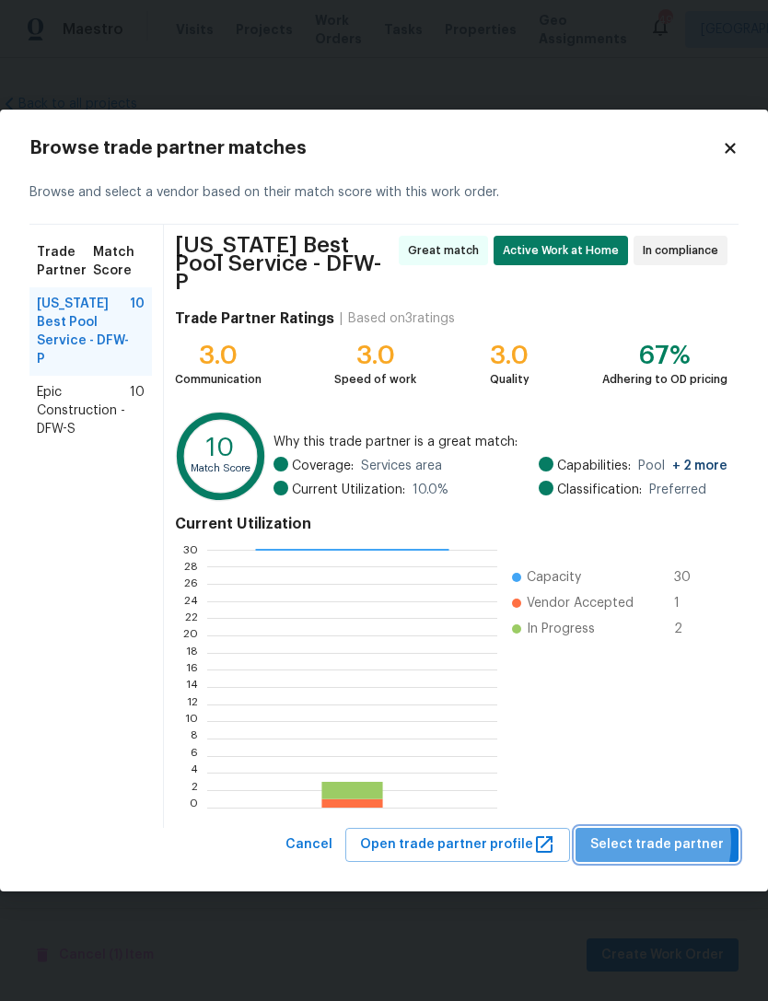
click at [640, 835] on span "Select trade partner" at bounding box center [657, 845] width 134 height 23
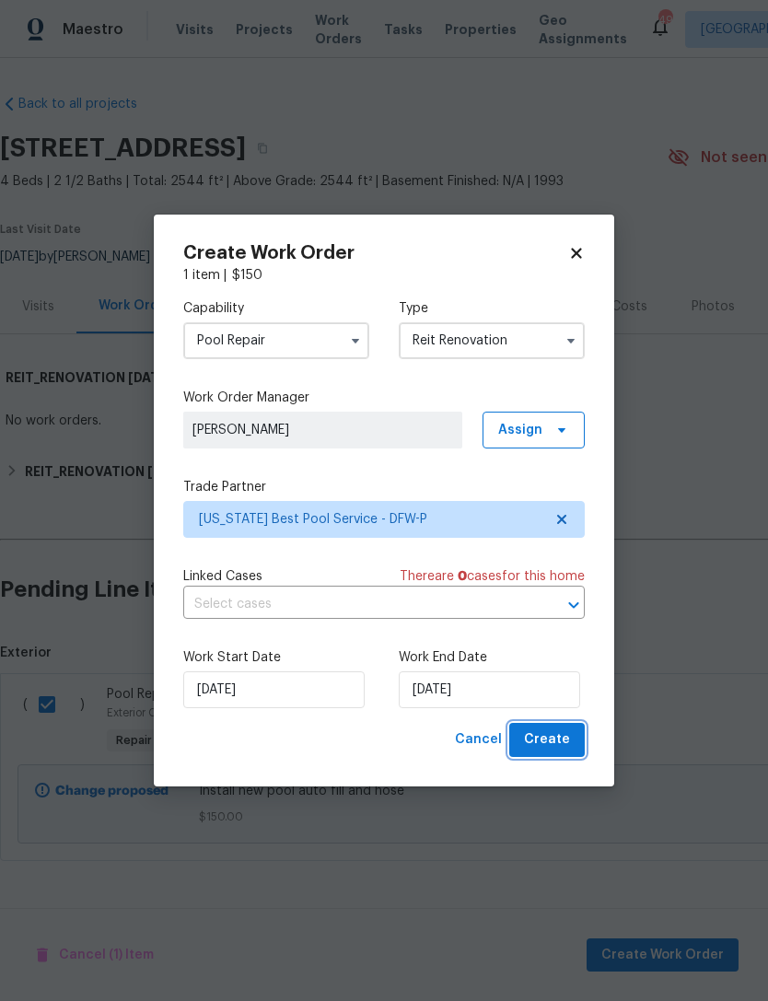
click at [551, 733] on span "Create" at bounding box center [547, 740] width 46 height 23
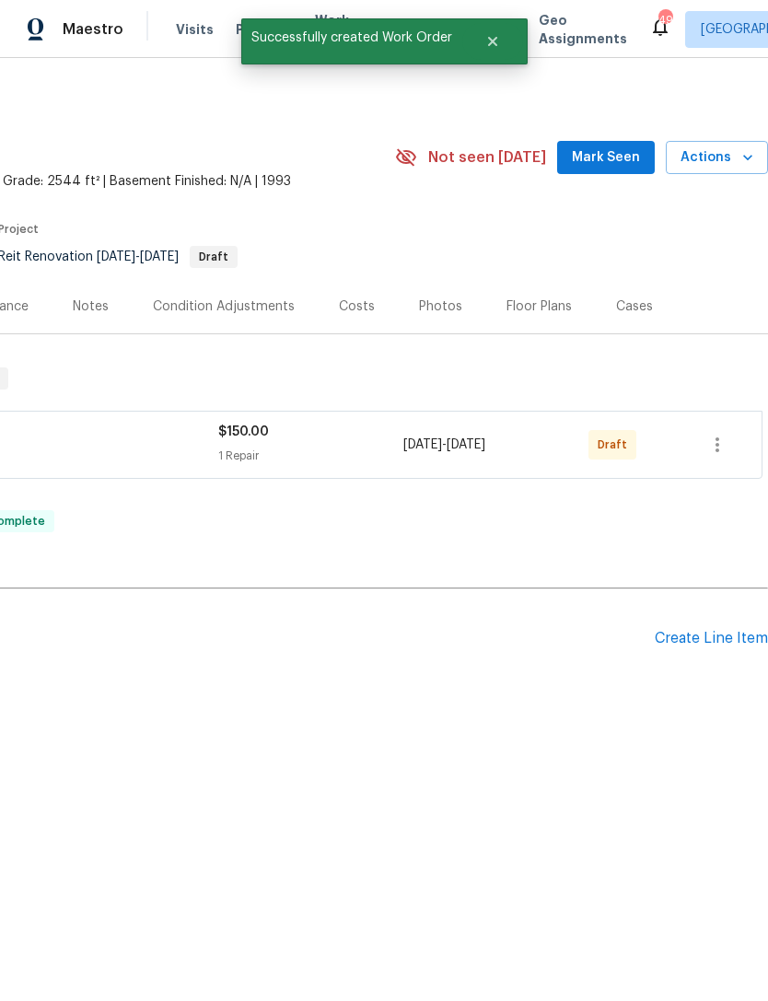
scroll to position [0, 273]
click at [716, 452] on icon "button" at bounding box center [718, 445] width 22 height 22
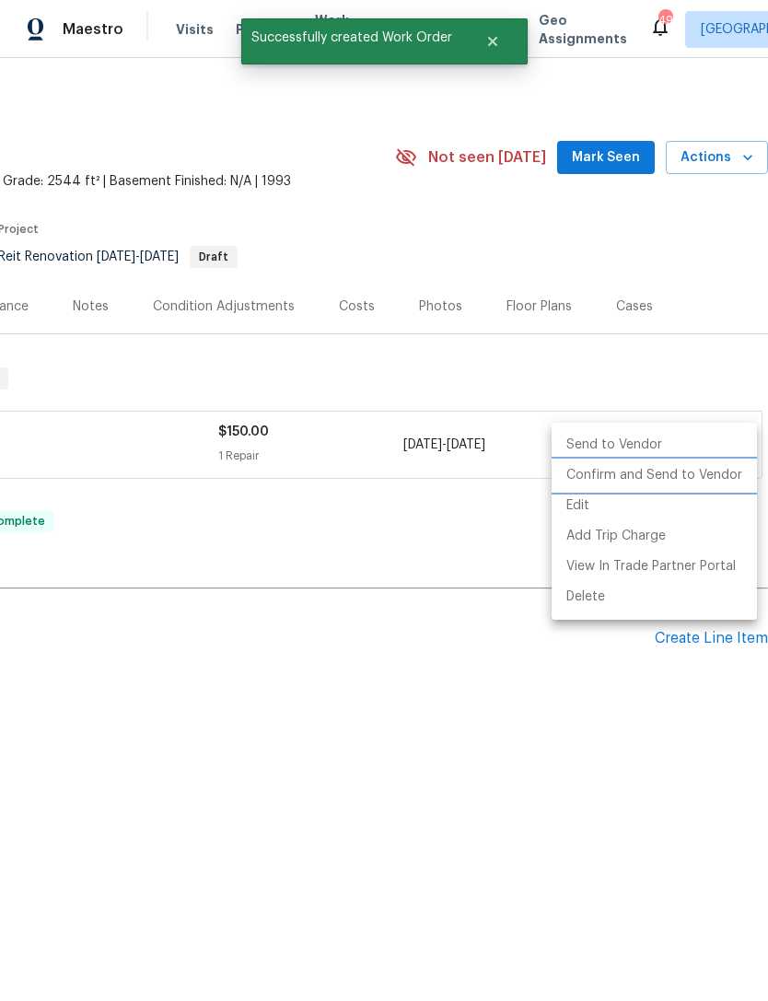
click at [671, 479] on li "Confirm and Send to Vendor" at bounding box center [654, 476] width 205 height 30
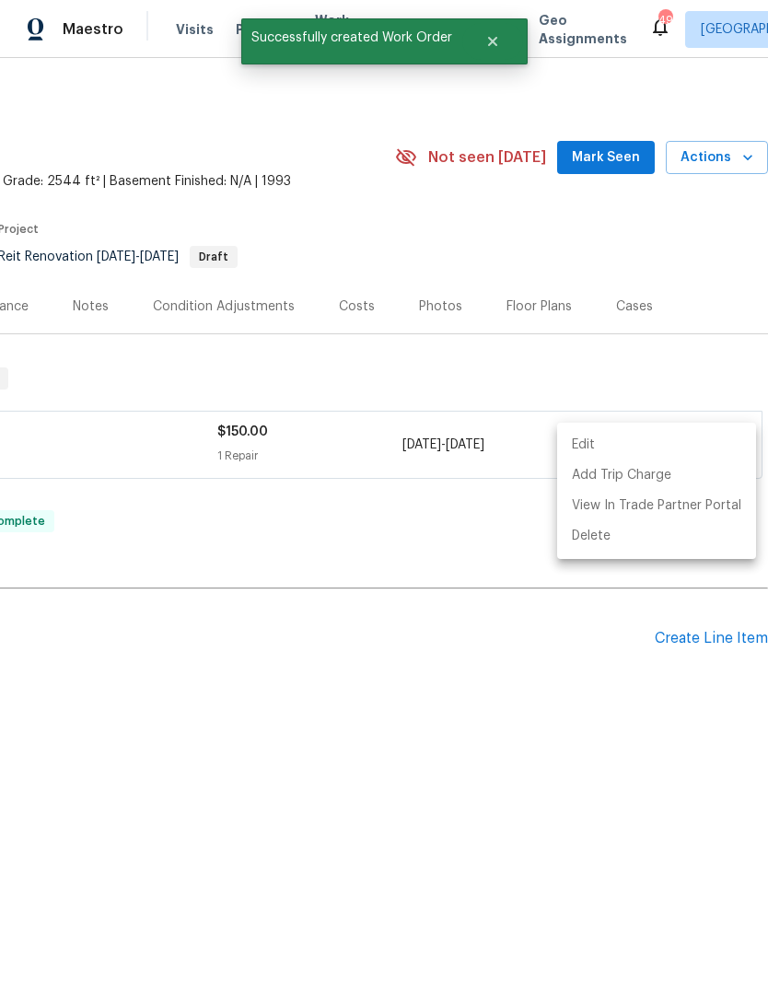
click at [523, 647] on div at bounding box center [384, 500] width 768 height 1001
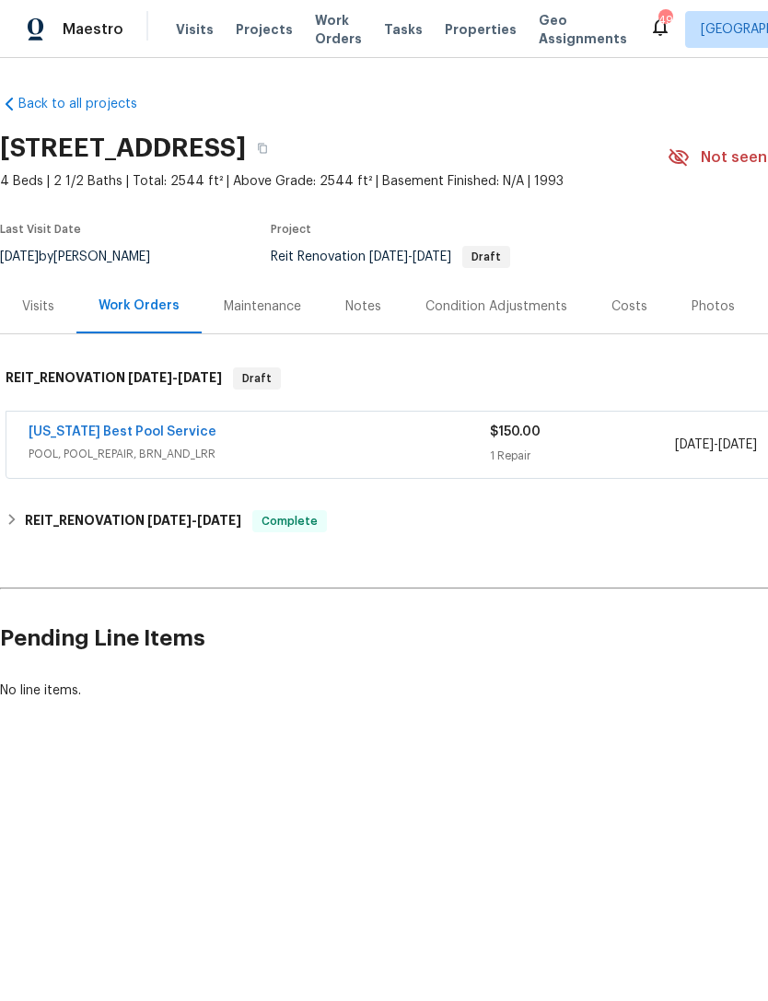
scroll to position [0, 0]
click at [91, 426] on link "[US_STATE] Best Pool Service" at bounding box center [123, 432] width 188 height 13
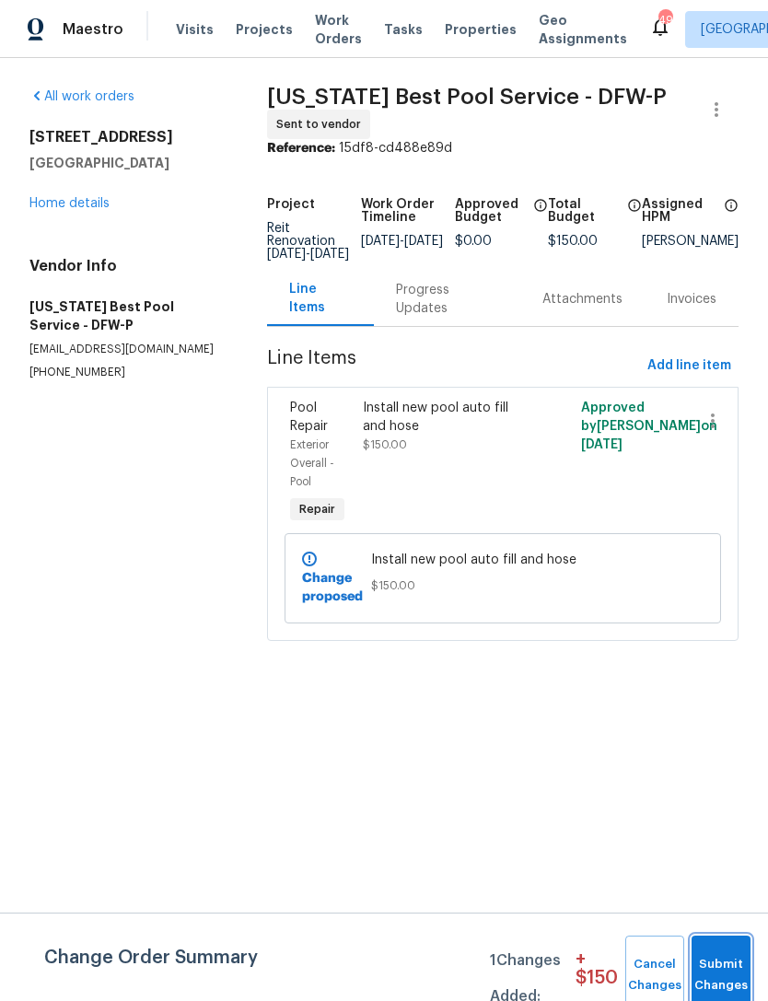
click at [718, 952] on button "Submit Changes" at bounding box center [721, 975] width 59 height 79
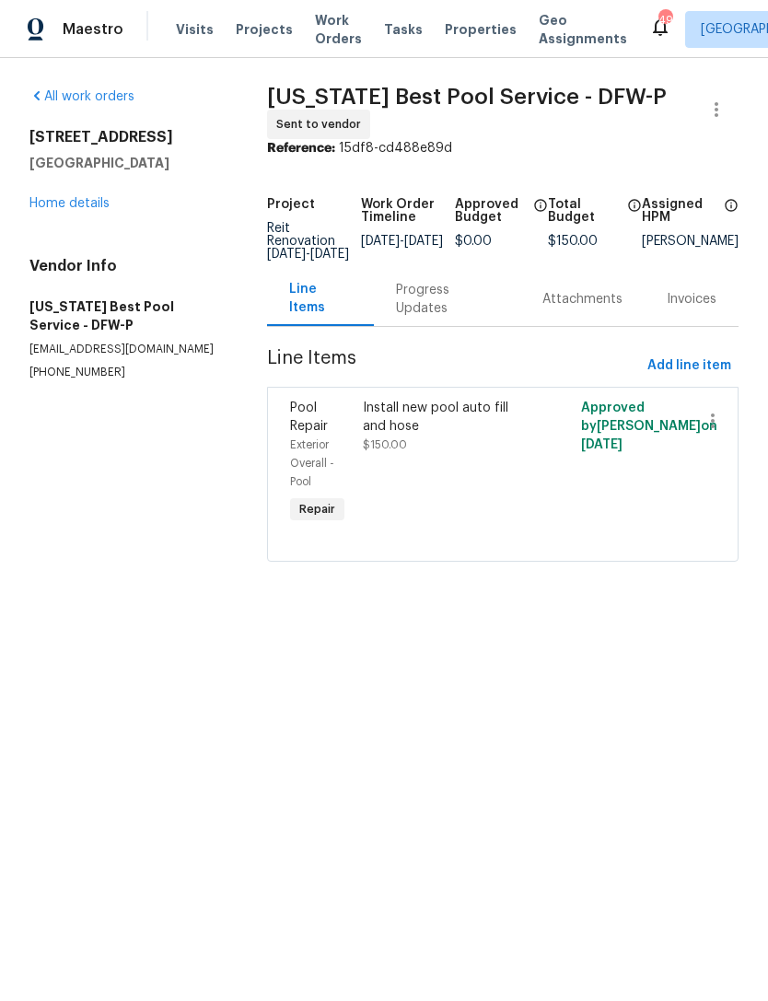
click at [490, 403] on div "Install new pool auto fill and hose" at bounding box center [448, 417] width 170 height 37
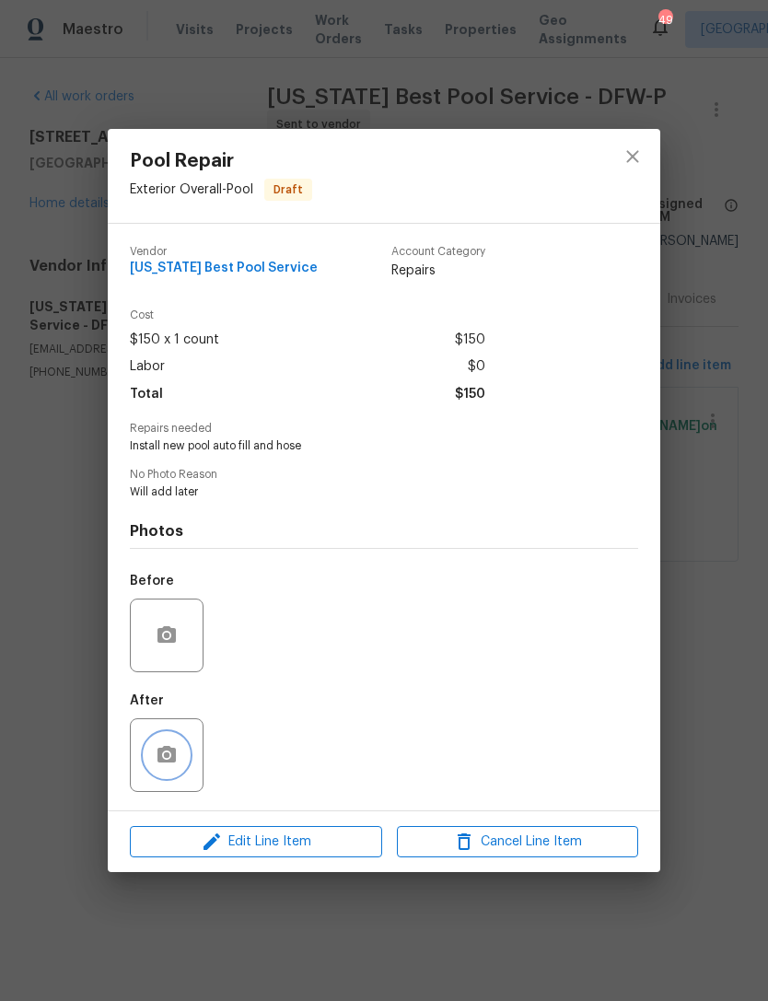
click at [163, 758] on icon "button" at bounding box center [167, 755] width 22 height 22
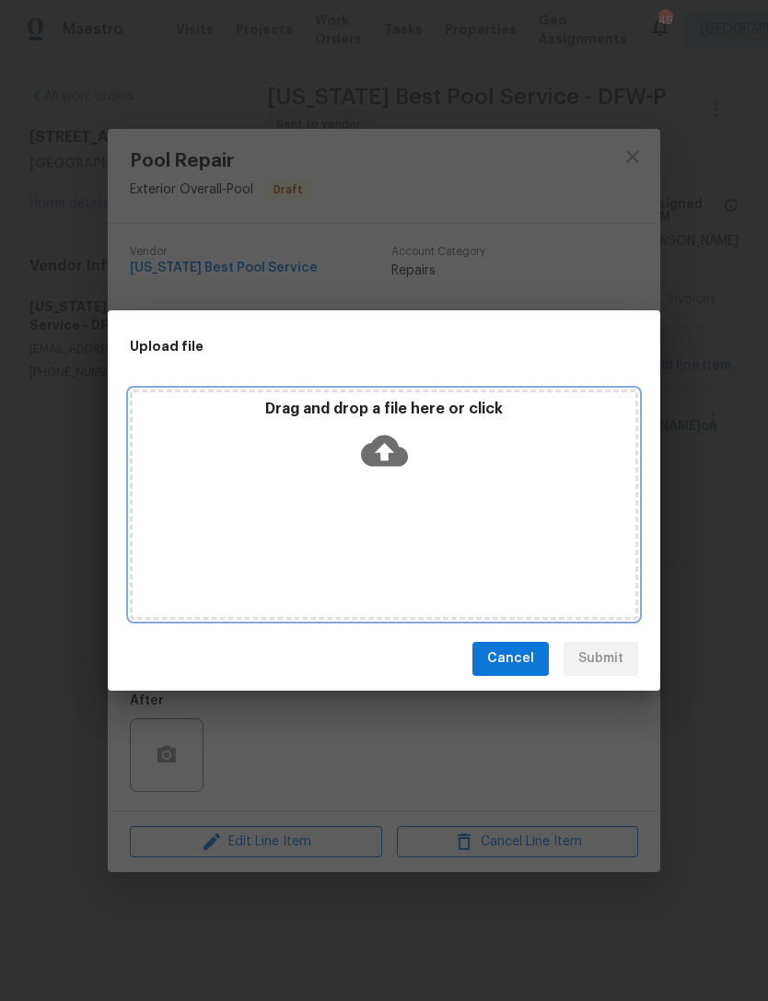
click at [535, 523] on div "Drag and drop a file here or click" at bounding box center [384, 505] width 508 height 230
click at [530, 525] on div "Drag and drop a file here or click" at bounding box center [384, 505] width 508 height 230
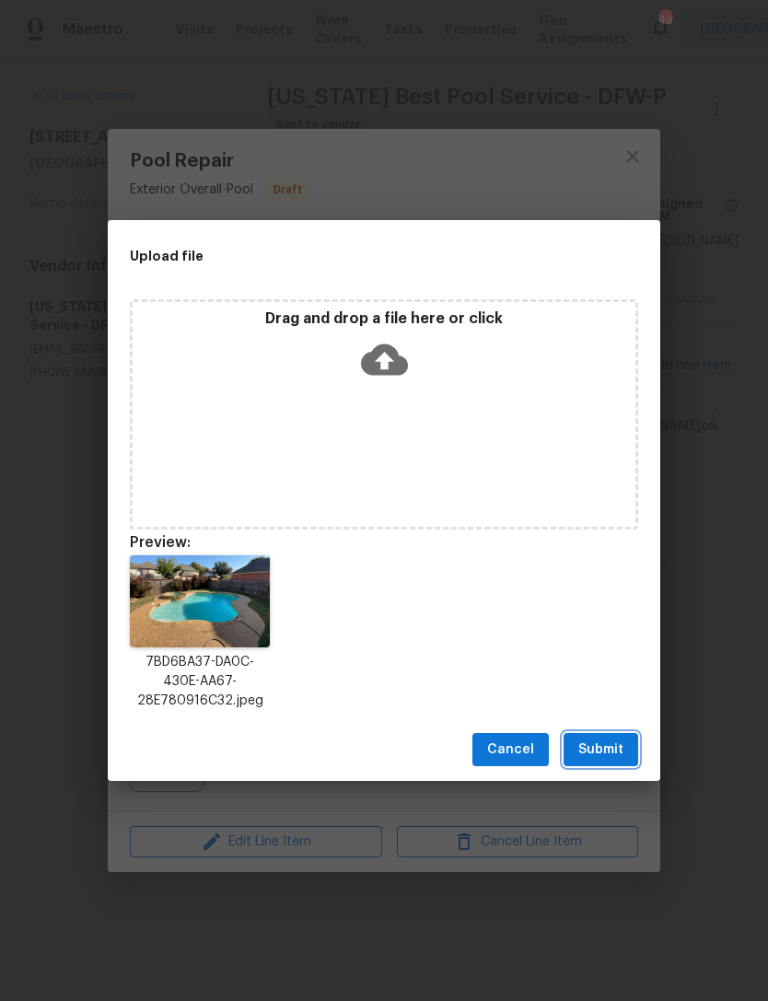
click at [606, 748] on span "Submit" at bounding box center [600, 750] width 45 height 23
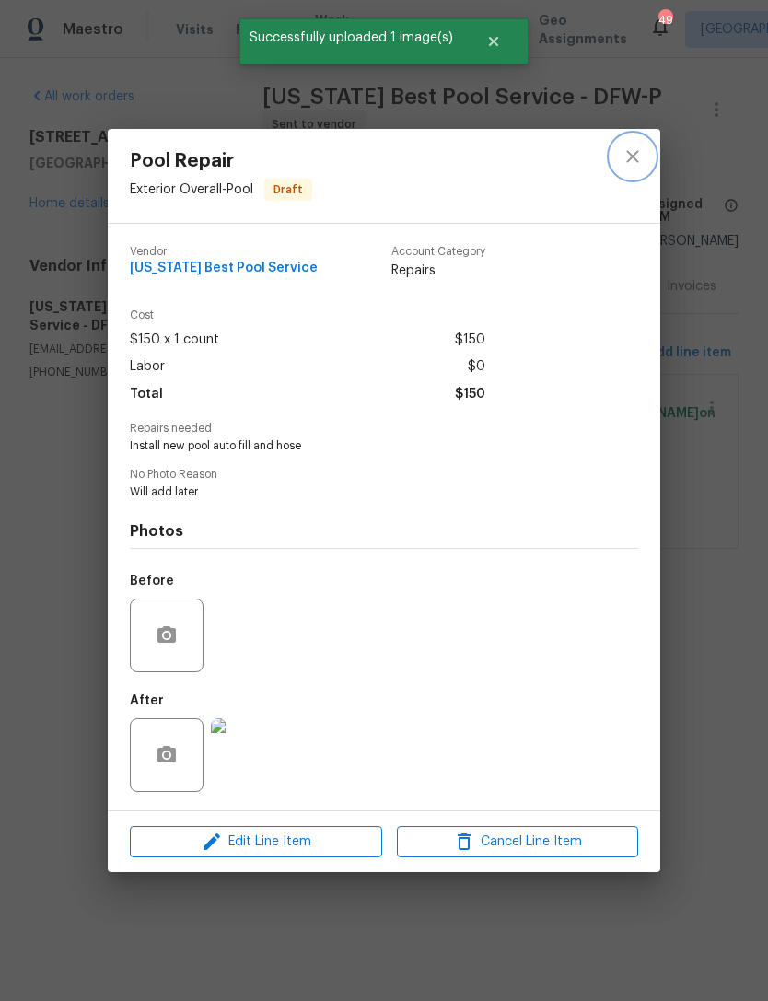
click at [642, 148] on icon "close" at bounding box center [633, 157] width 22 height 22
